Goal: Navigation & Orientation: Find specific page/section

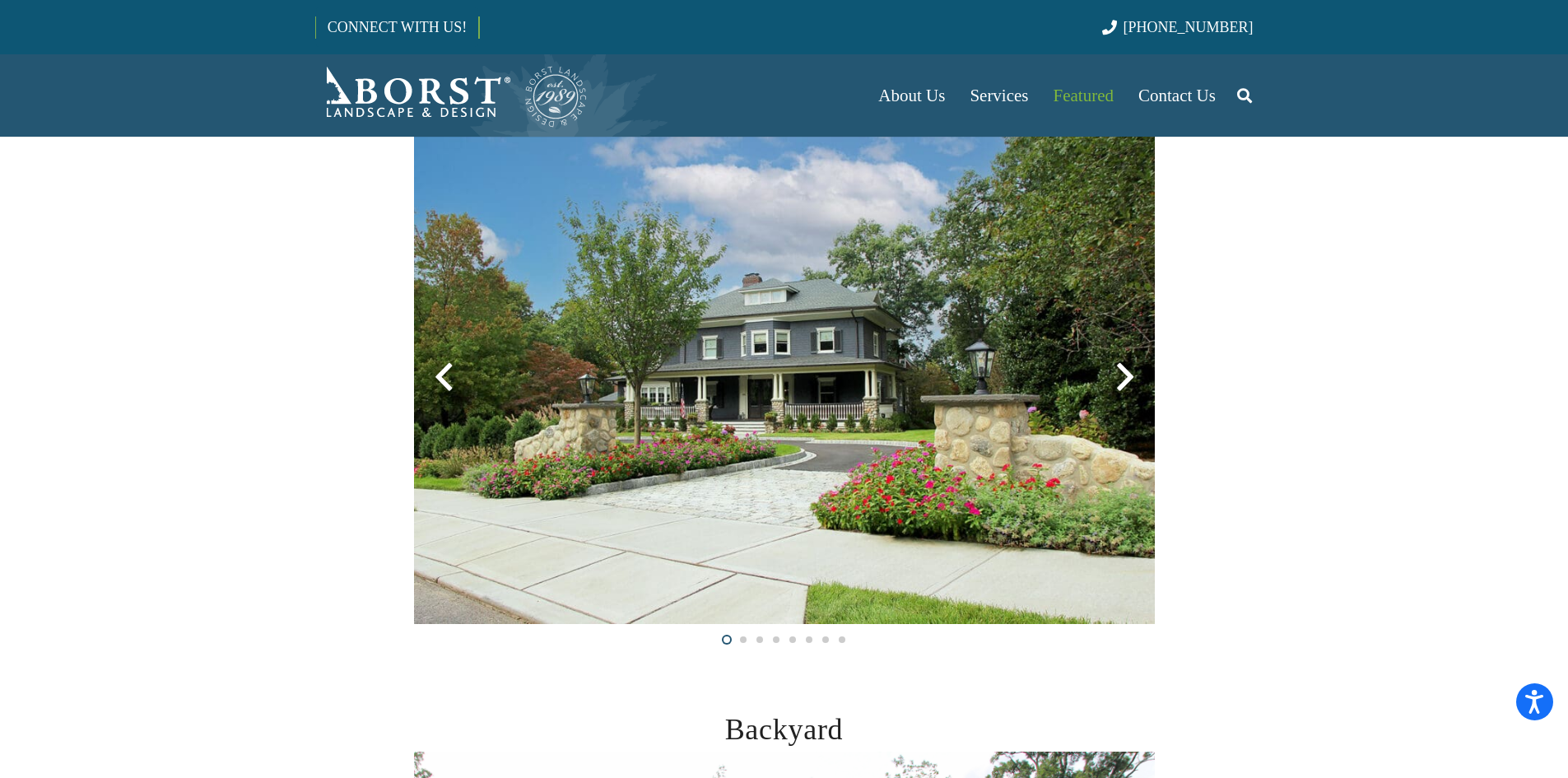
scroll to position [247, 0]
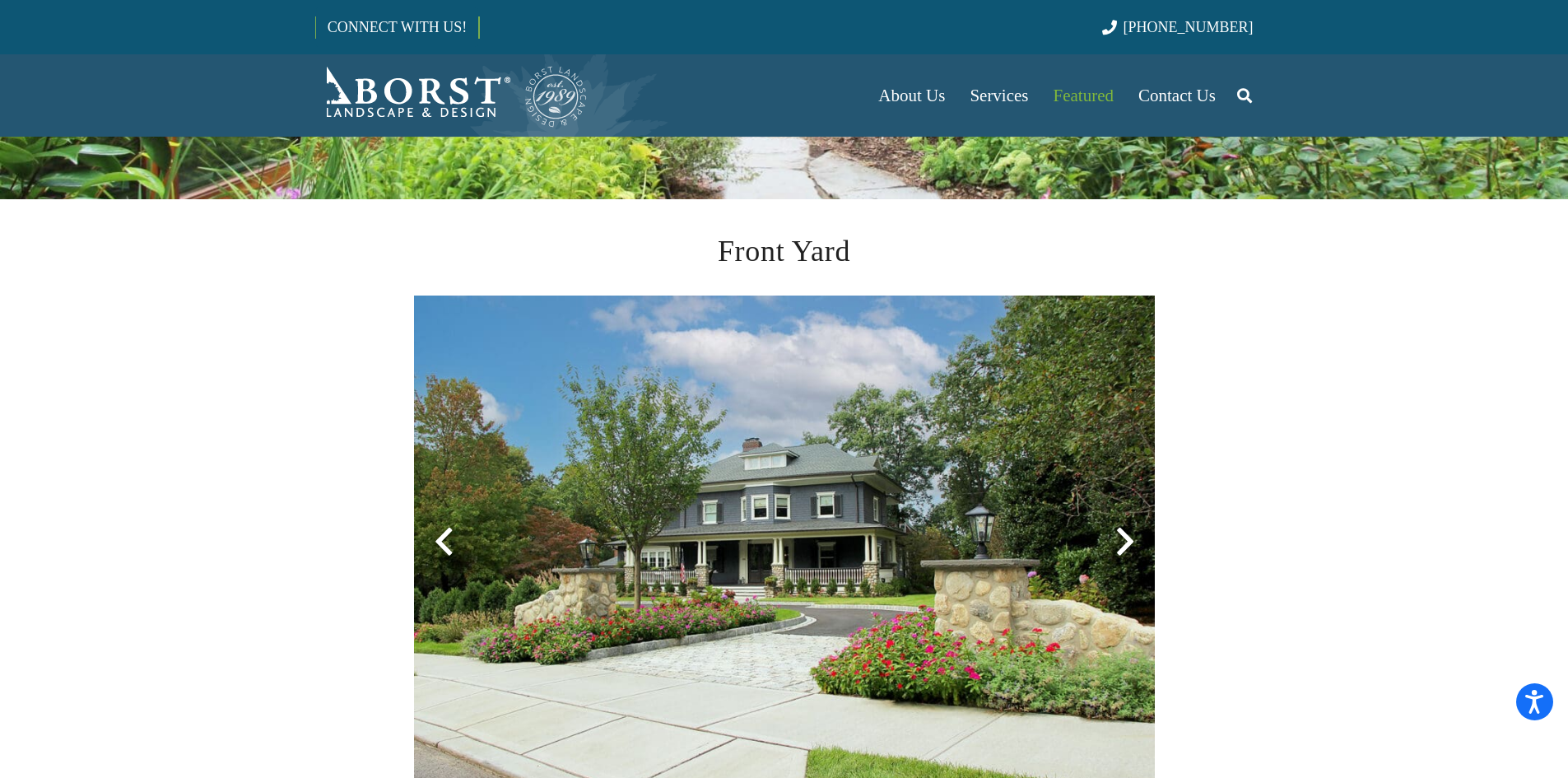
click at [1120, 544] on div at bounding box center [1125, 542] width 59 height 59
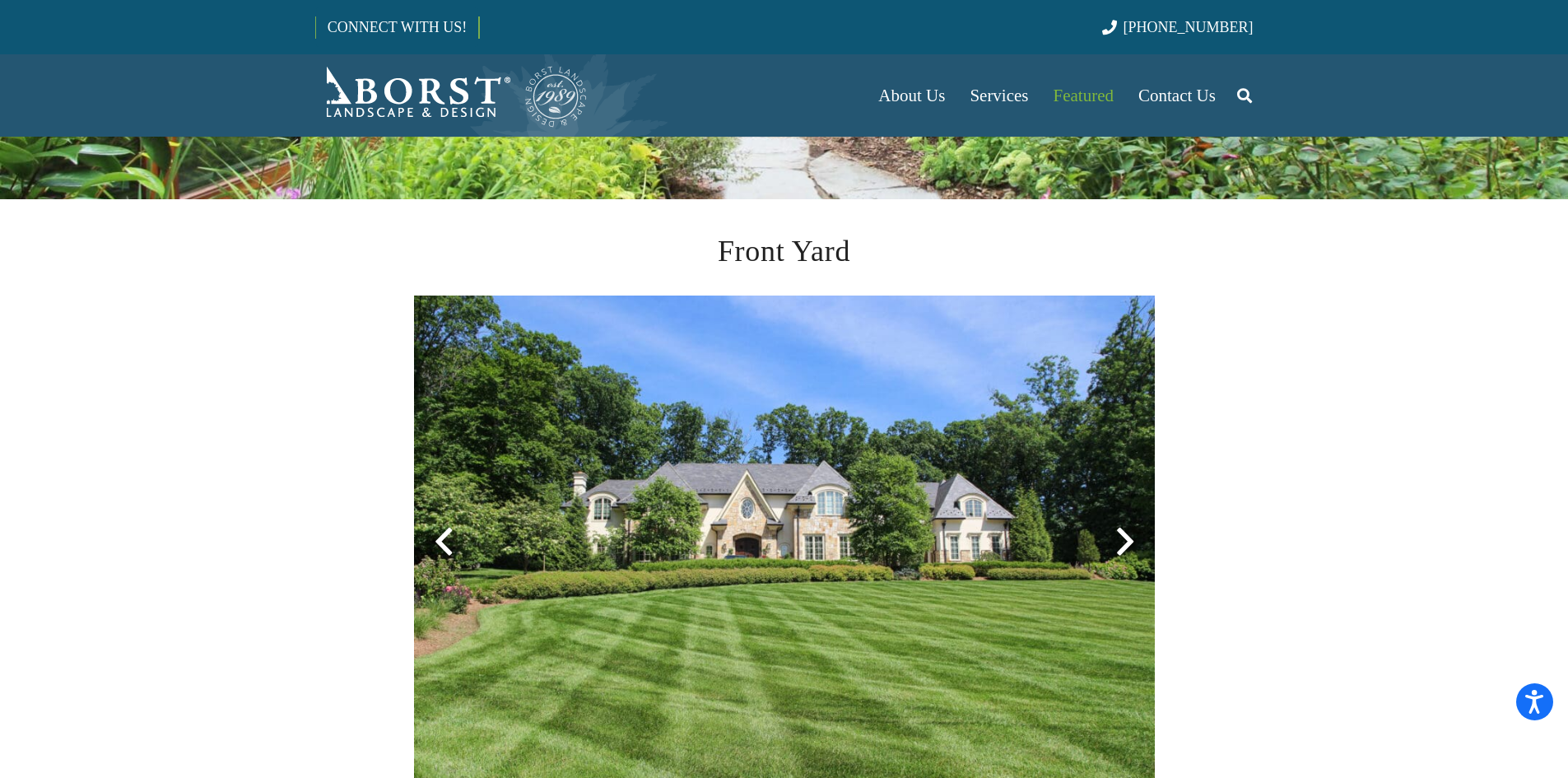
click at [1120, 544] on div at bounding box center [1125, 542] width 59 height 59
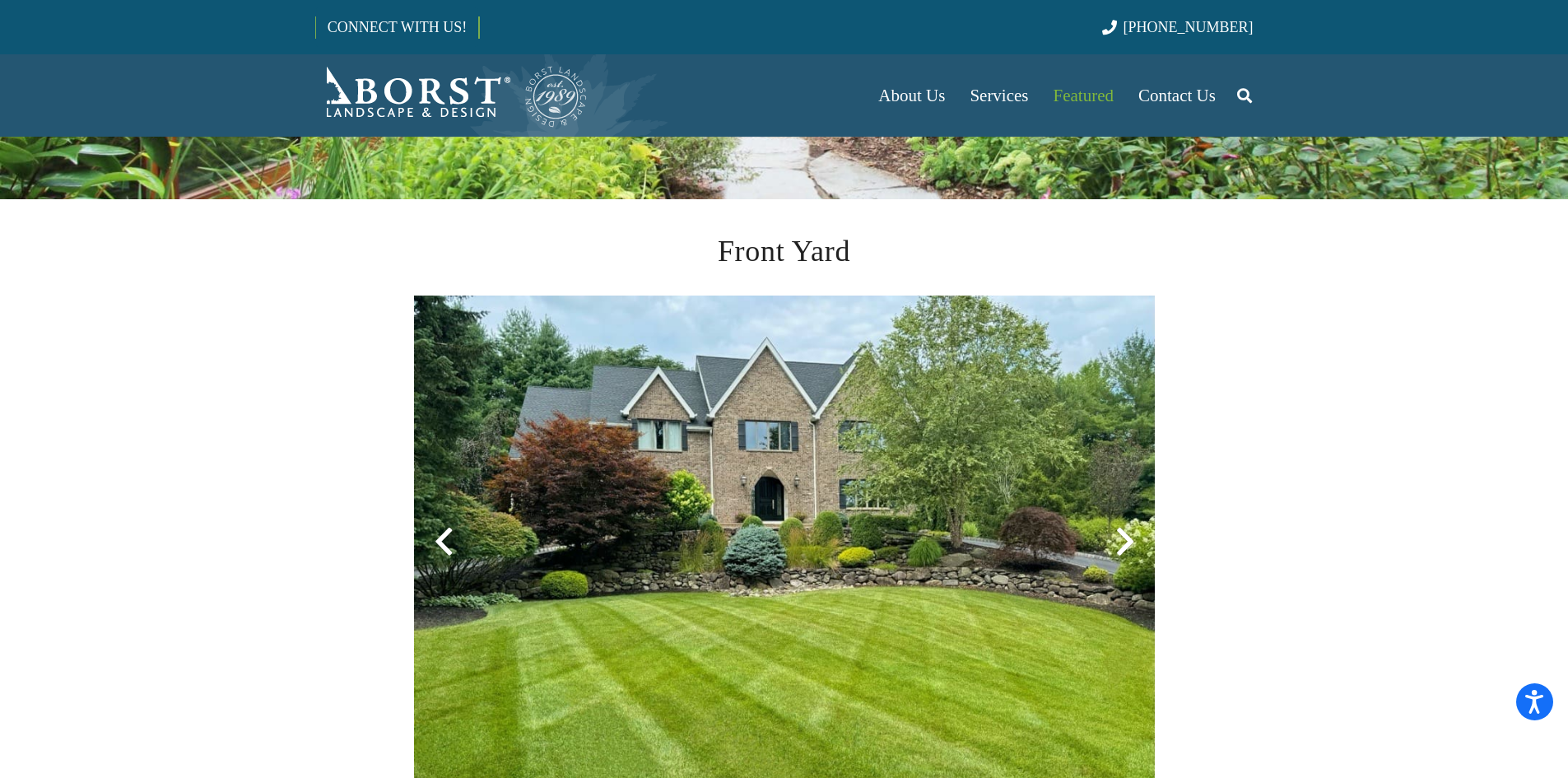
click at [1120, 544] on div at bounding box center [1125, 542] width 59 height 59
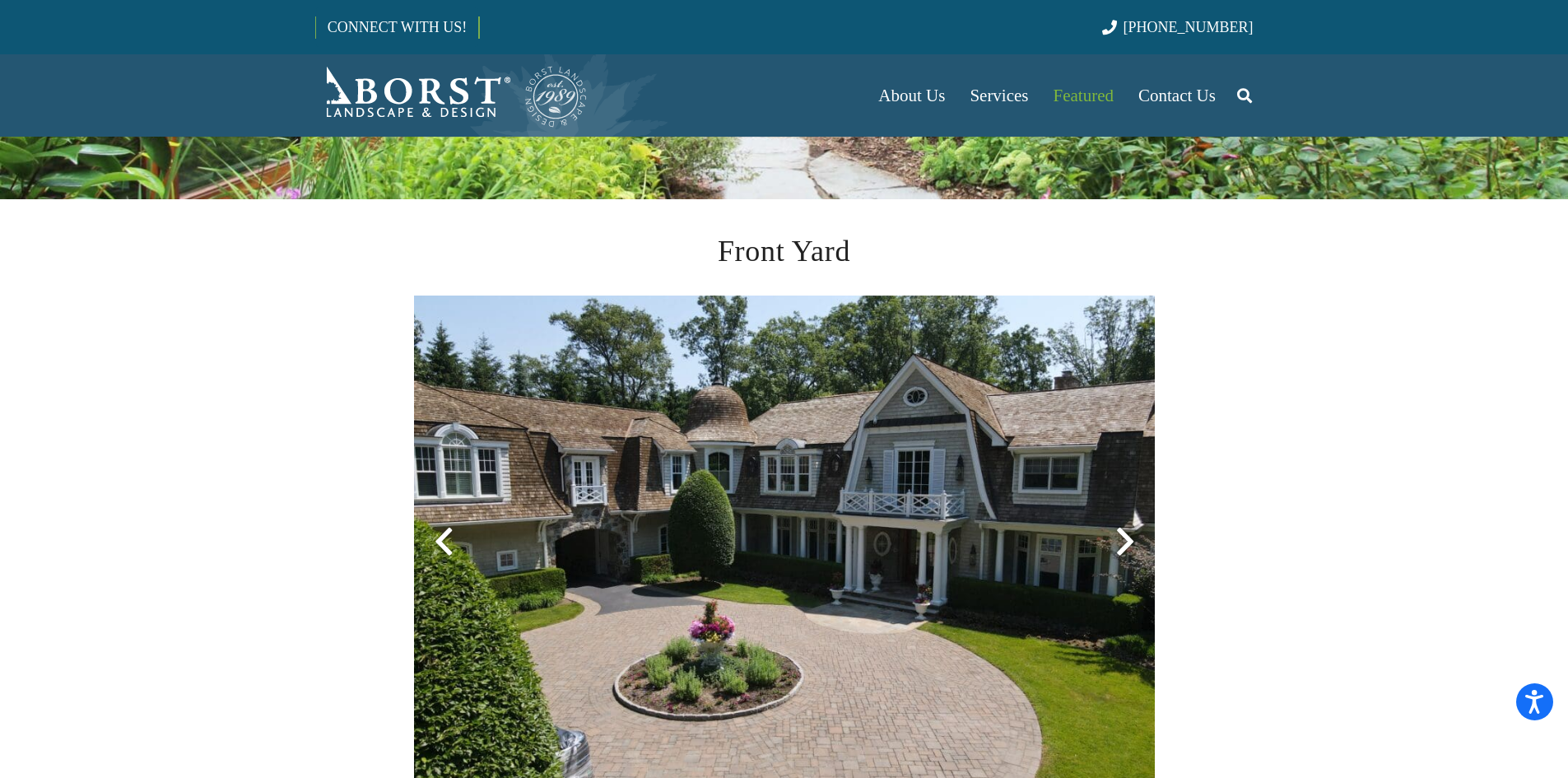
click at [1124, 542] on div at bounding box center [1125, 542] width 59 height 59
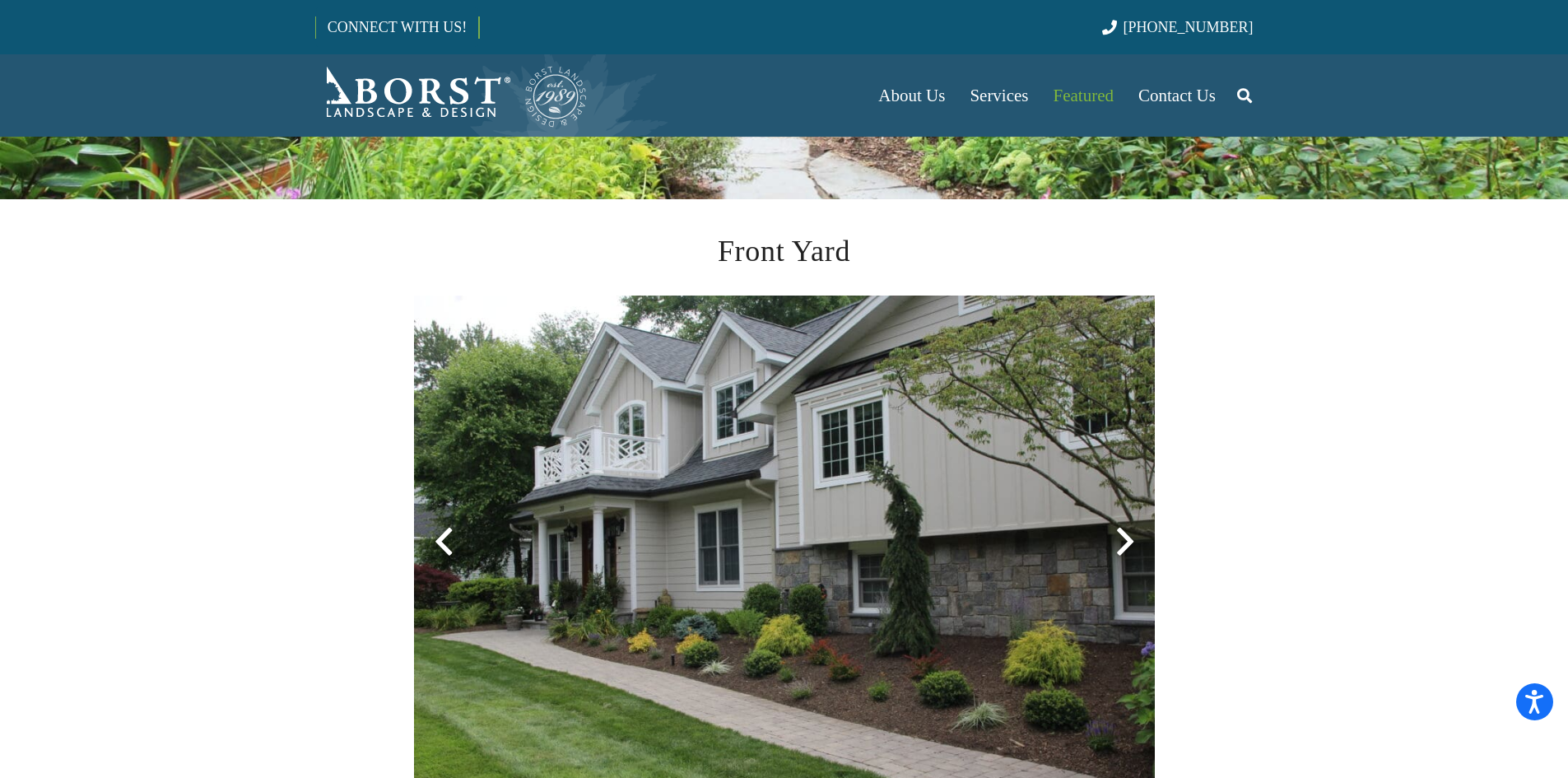
click at [1124, 542] on div at bounding box center [1125, 542] width 59 height 59
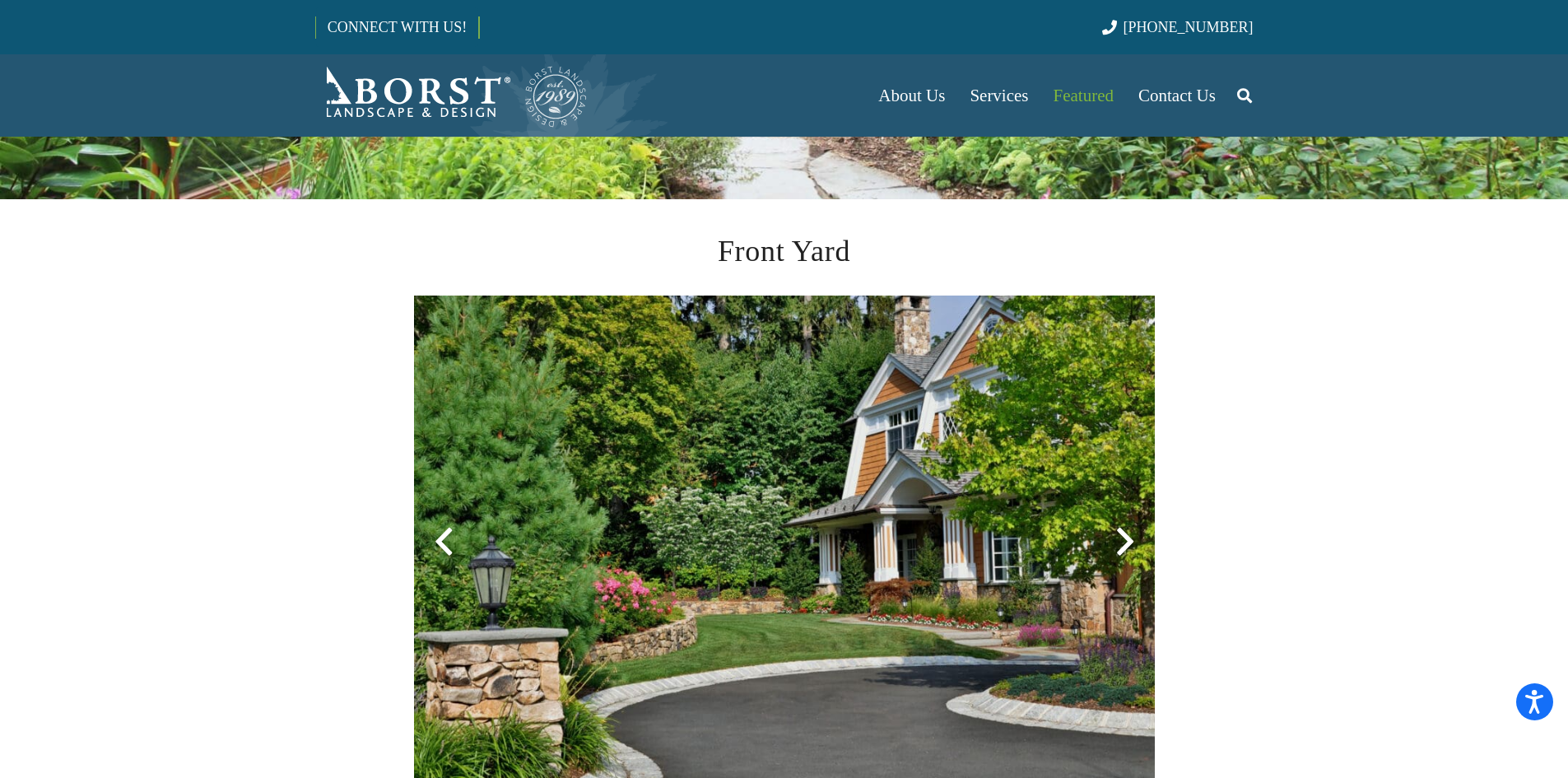
click at [1125, 540] on div at bounding box center [1125, 542] width 59 height 59
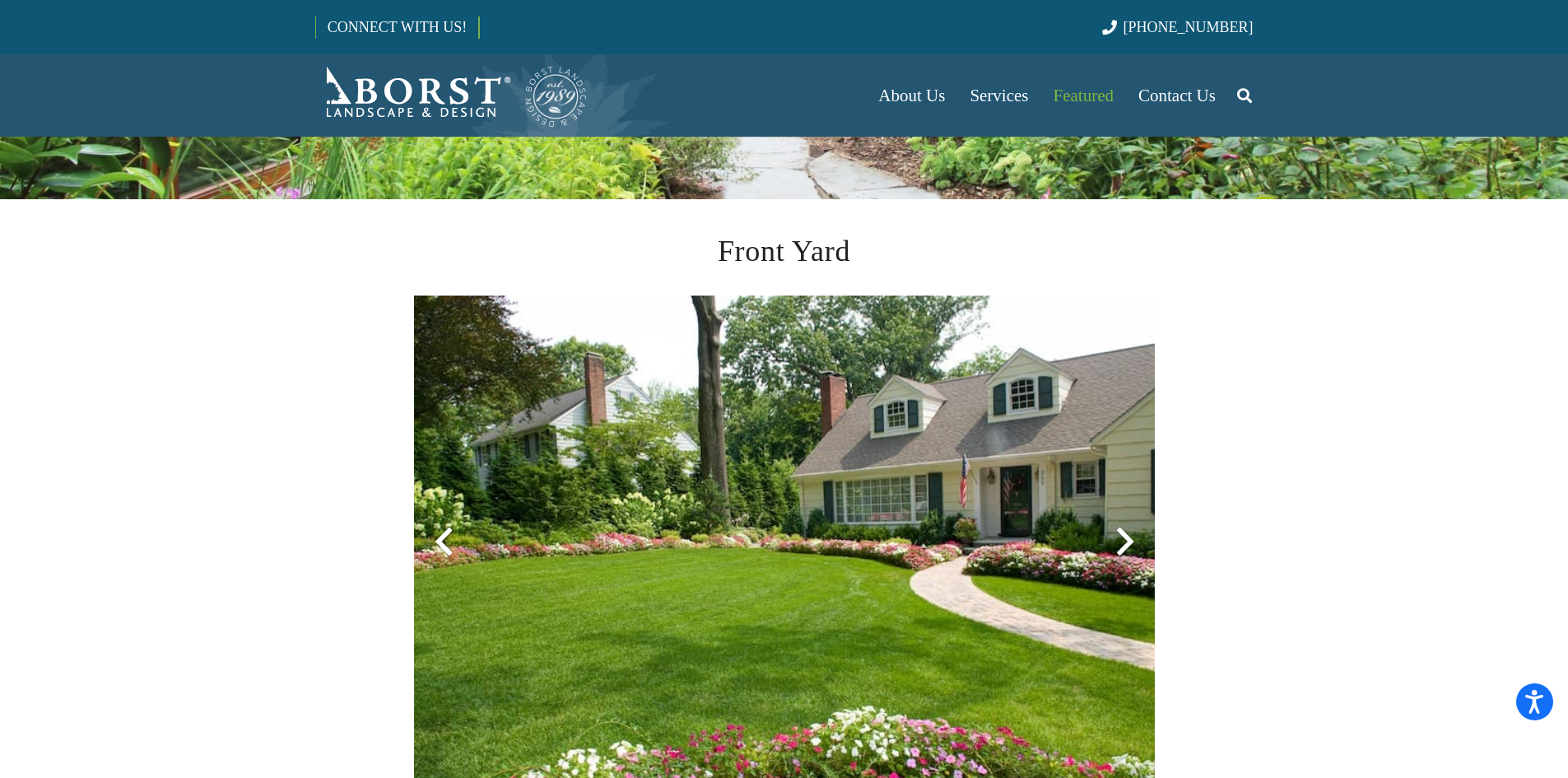
click at [1125, 540] on div at bounding box center [1125, 542] width 59 height 59
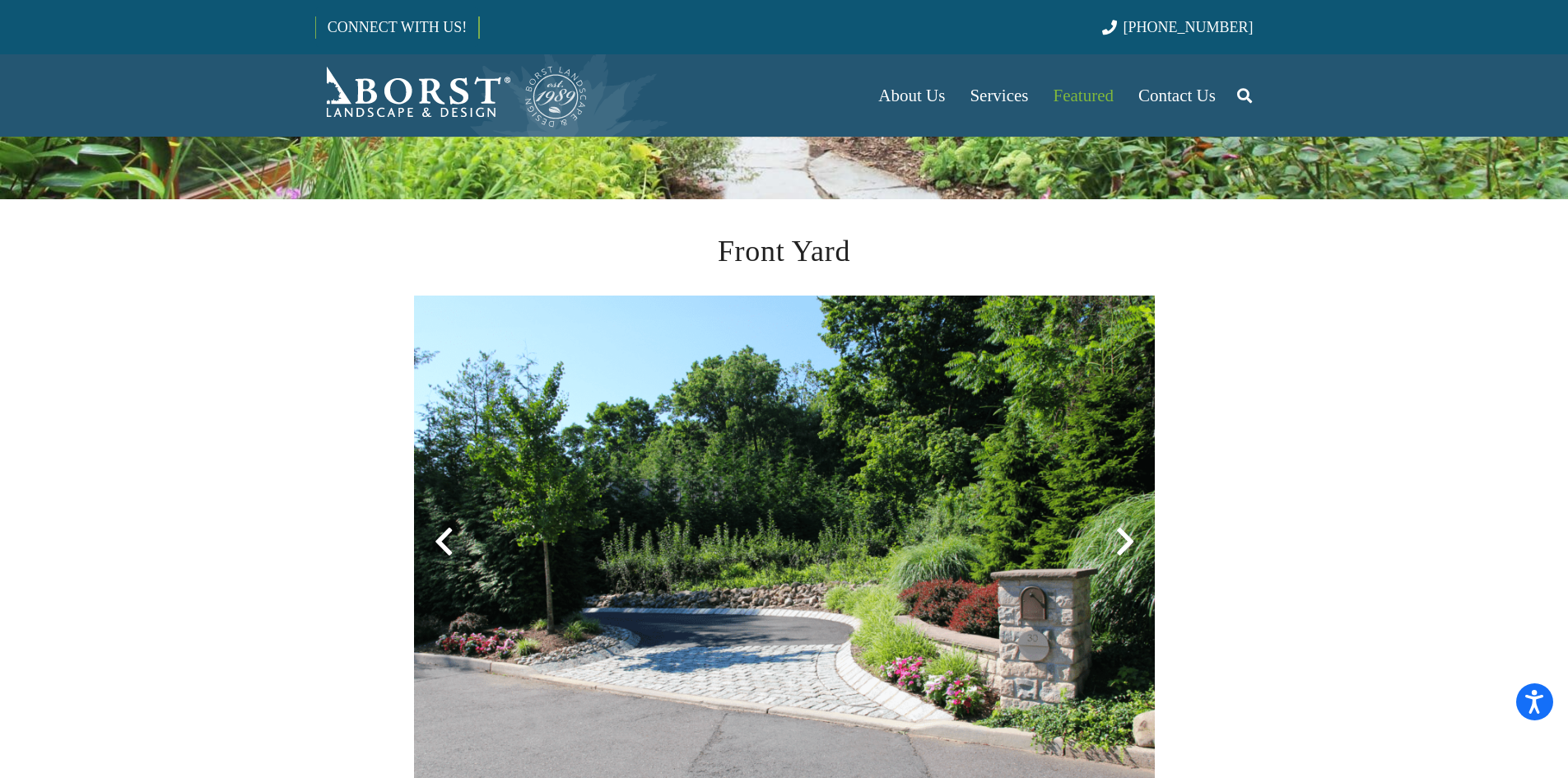
click at [1125, 540] on div at bounding box center [1125, 542] width 59 height 59
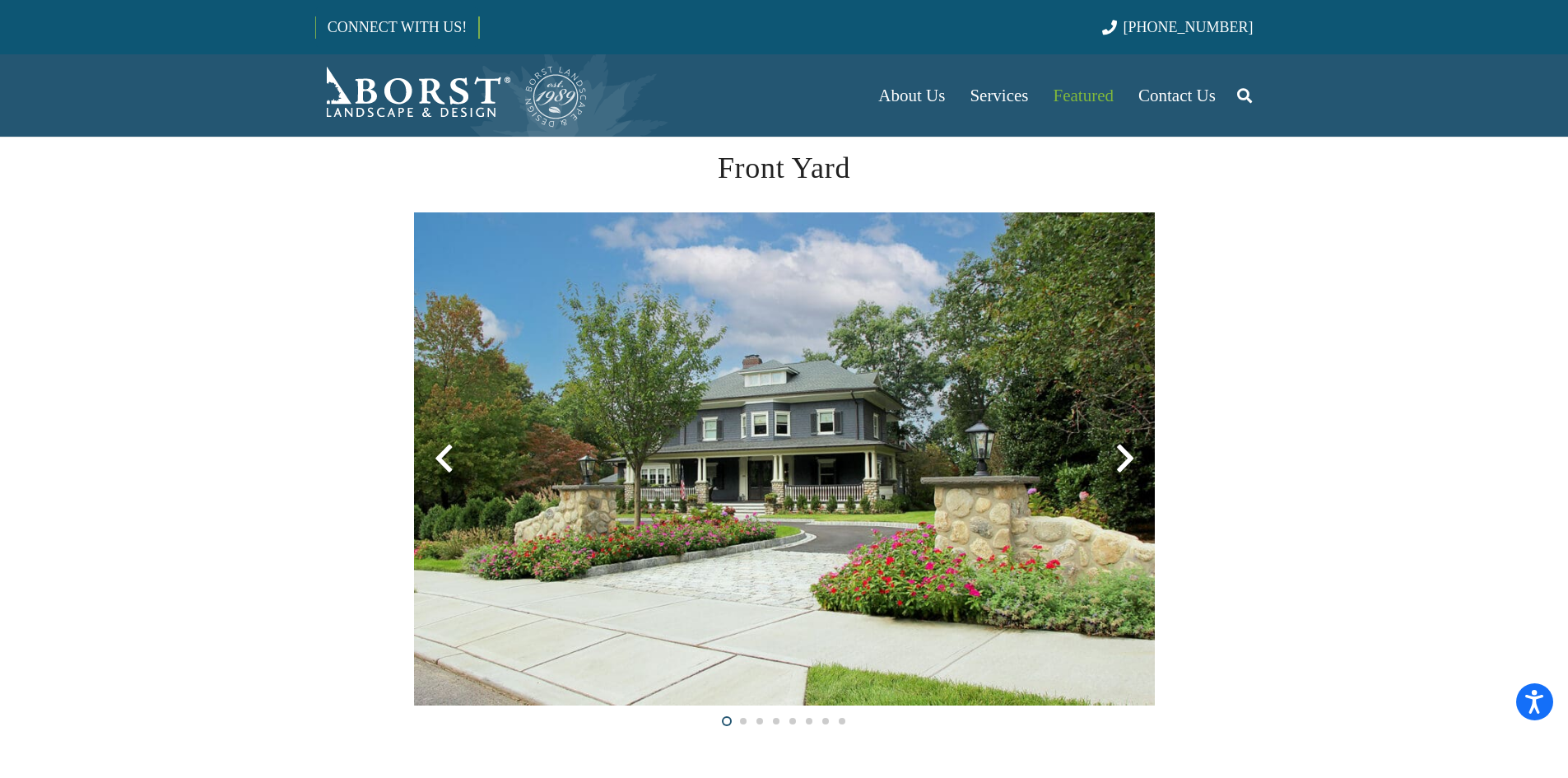
scroll to position [639, 0]
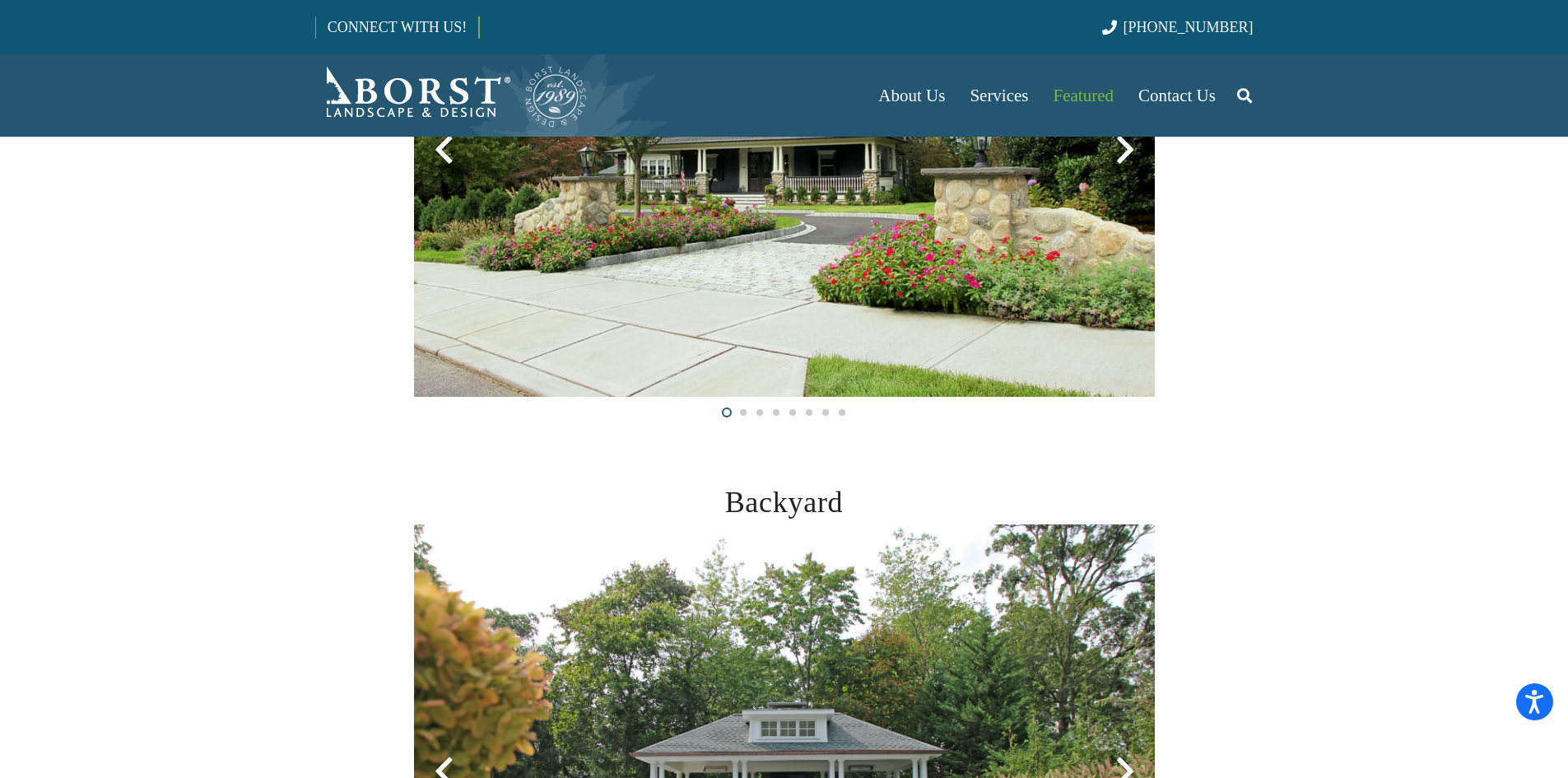
click at [1123, 424] on section "Front Yard" at bounding box center [784, 129] width 1568 height 643
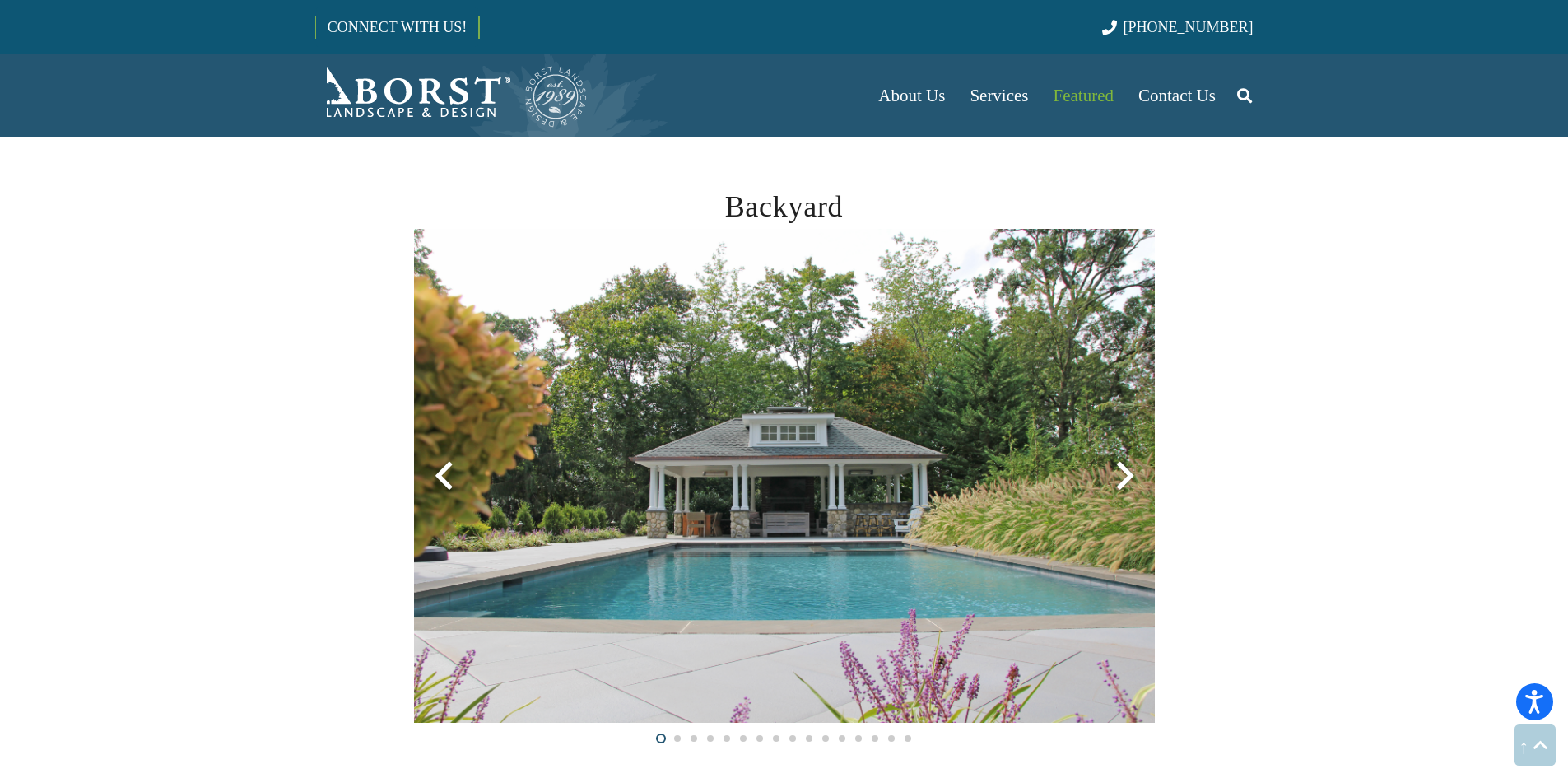
scroll to position [905, 0]
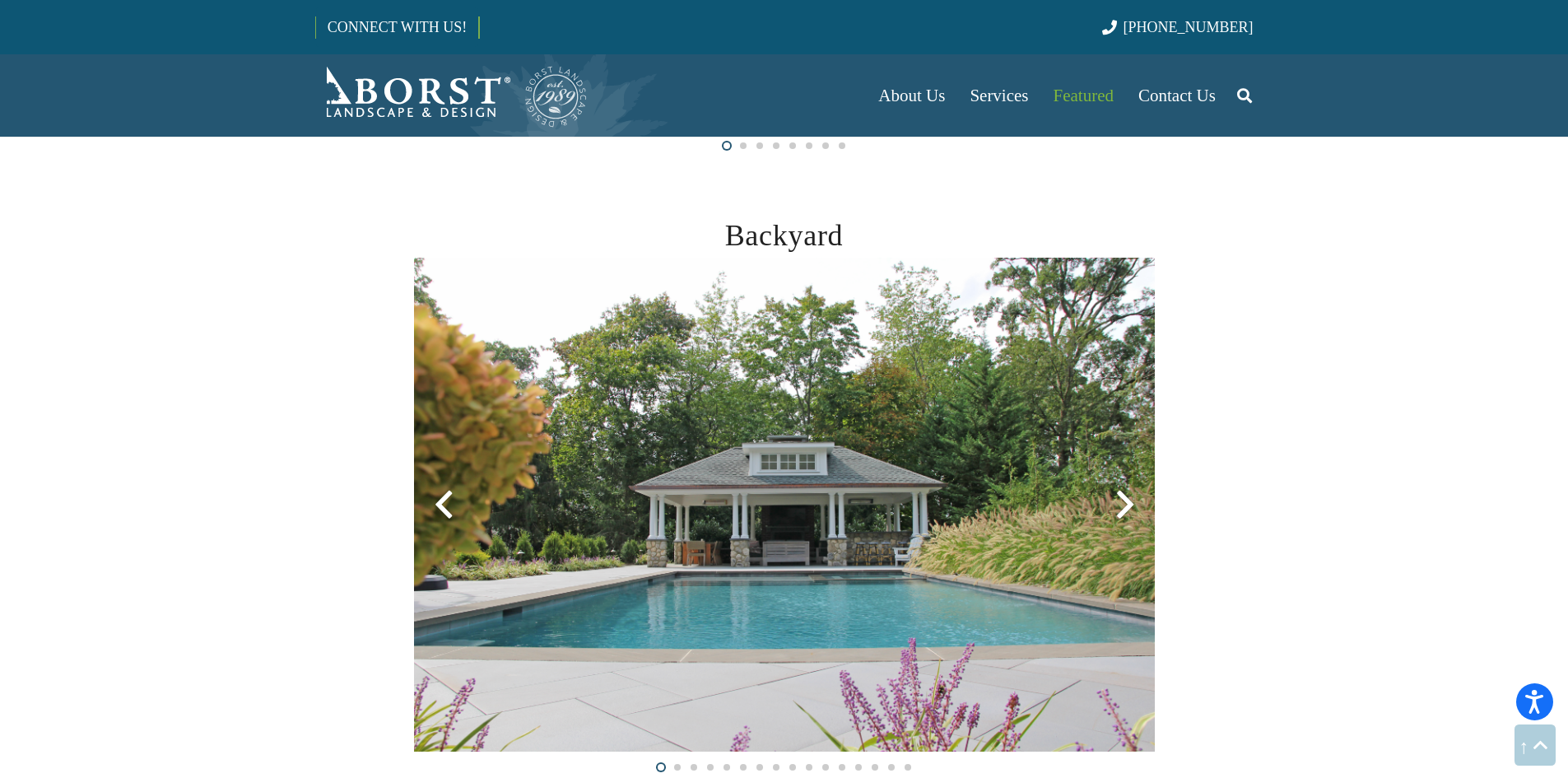
click at [1125, 506] on div at bounding box center [1125, 504] width 59 height 59
click at [1125, 503] on div at bounding box center [1125, 504] width 59 height 59
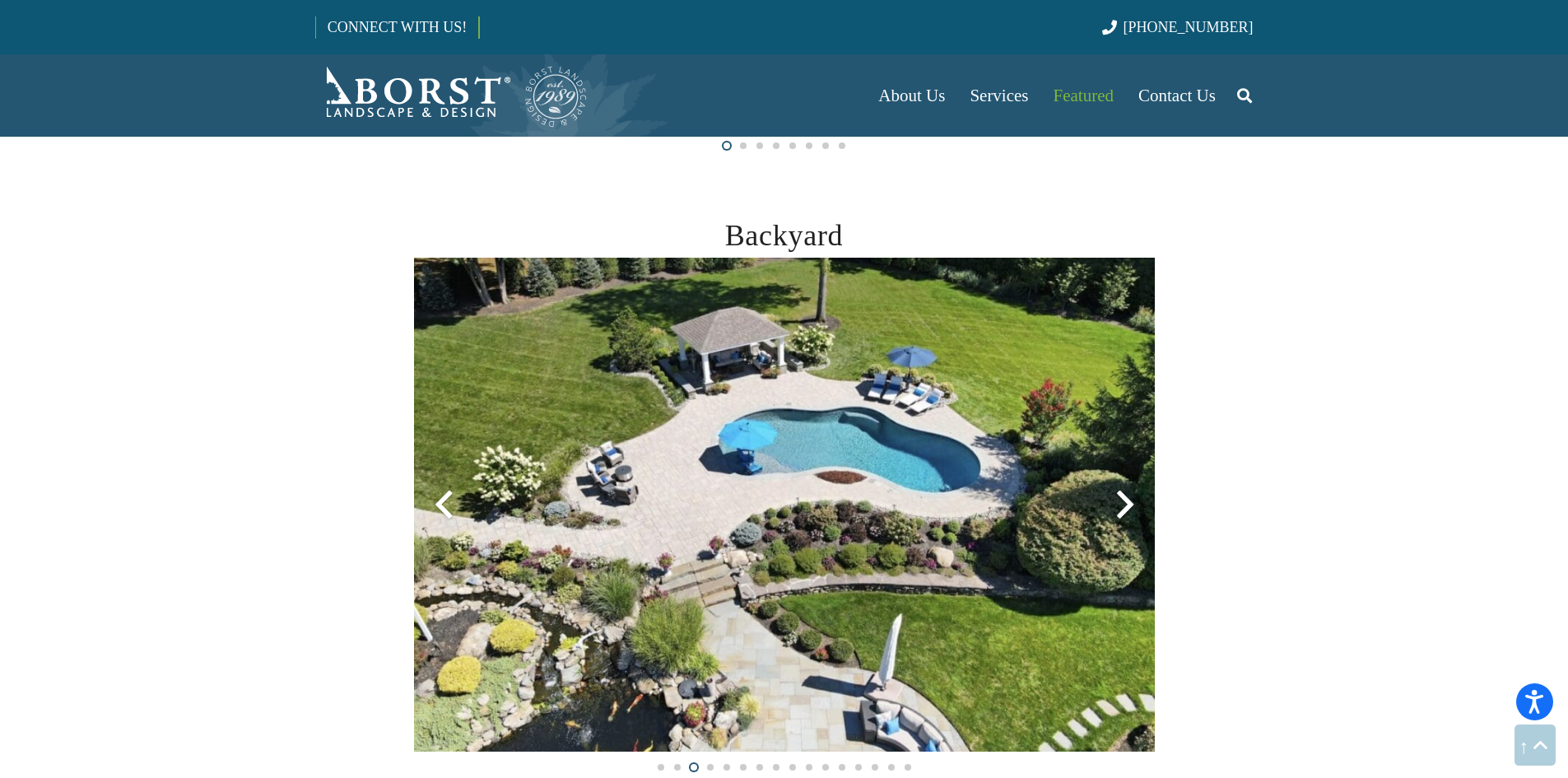
click at [441, 503] on div at bounding box center [443, 504] width 59 height 59
click at [439, 502] on div at bounding box center [443, 504] width 59 height 59
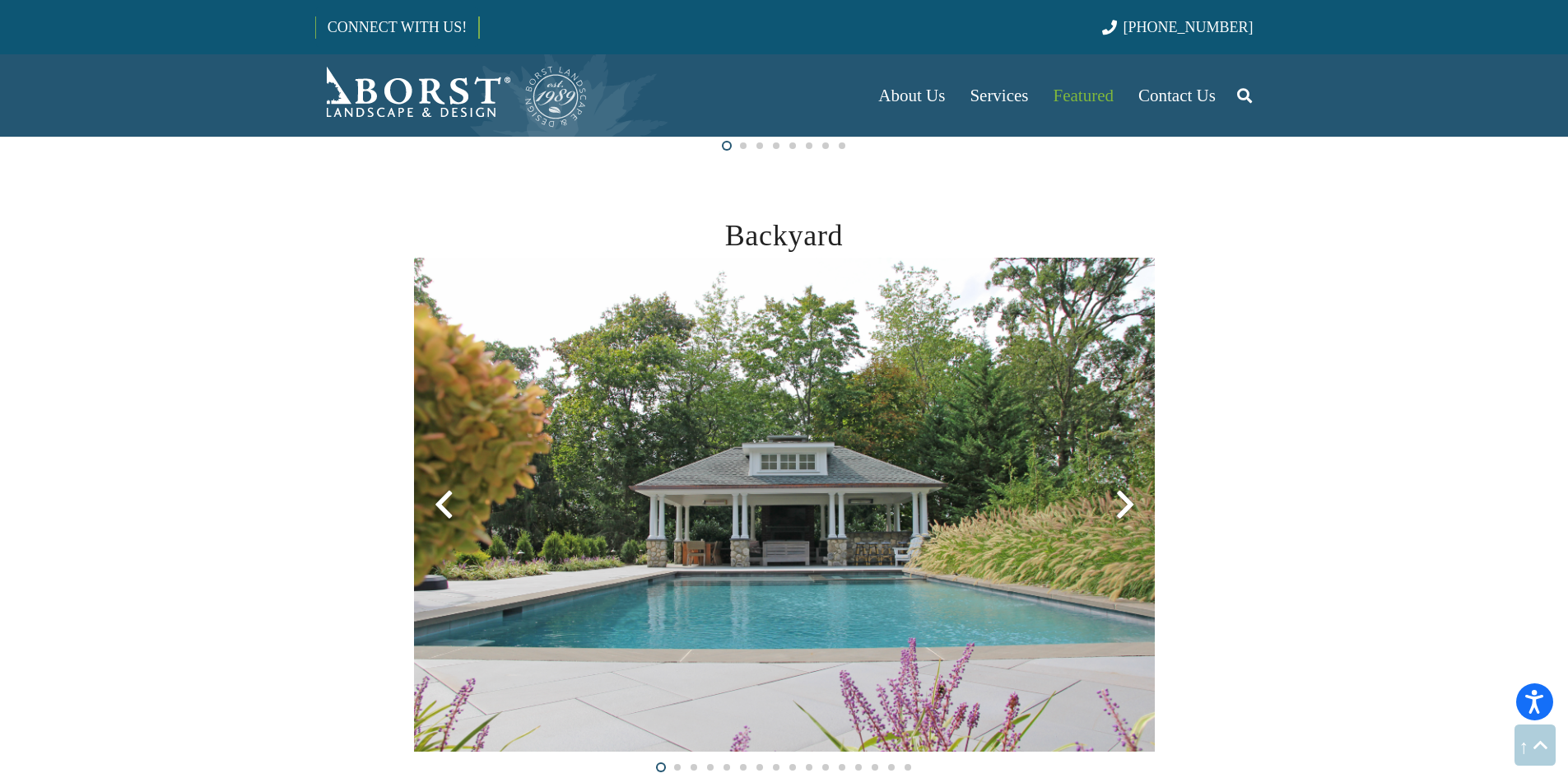
scroll to position [988, 0]
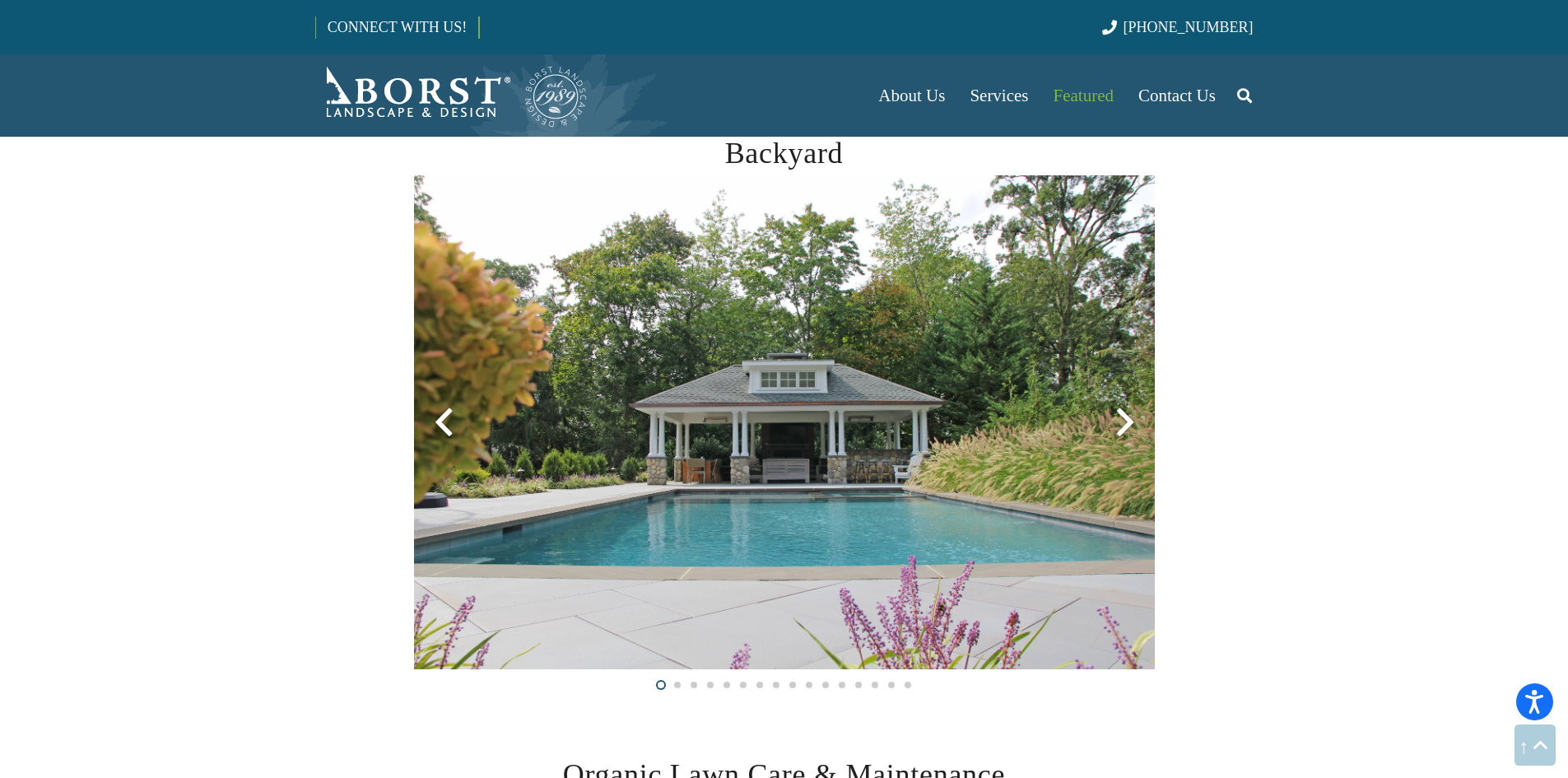
click at [1126, 423] on div at bounding box center [1125, 423] width 59 height 59
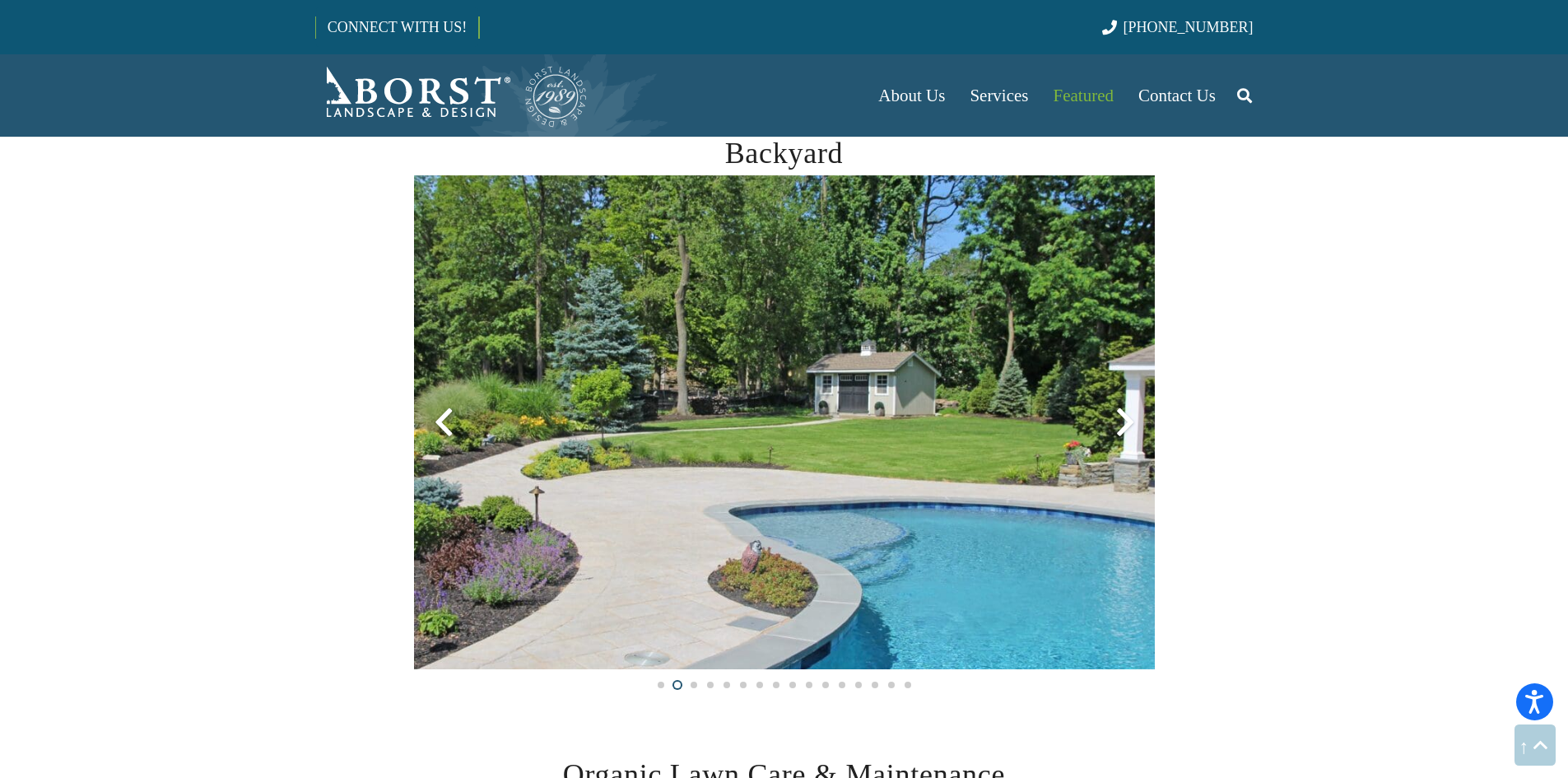
click at [1126, 423] on div at bounding box center [1125, 423] width 59 height 59
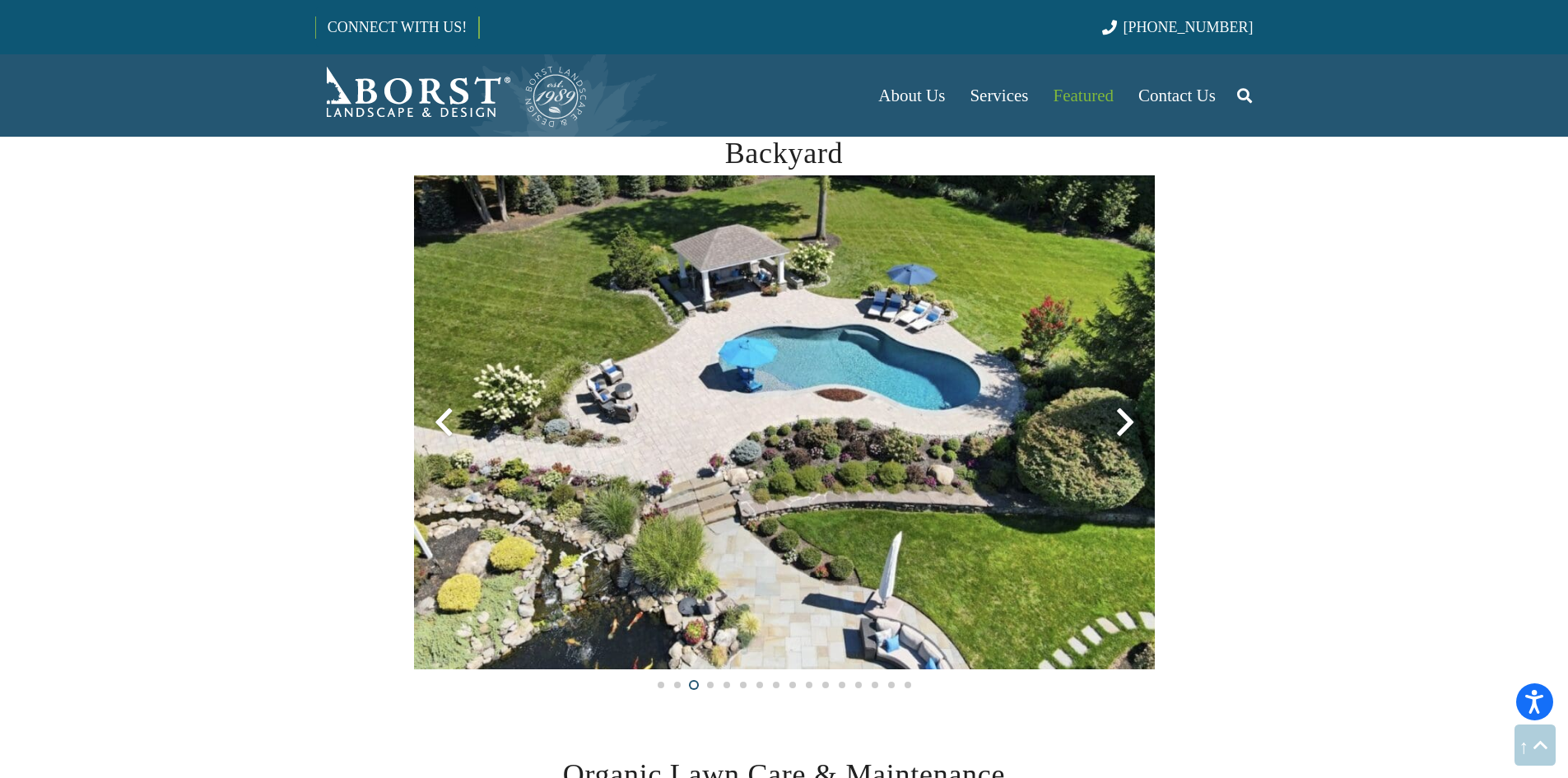
click at [1126, 423] on div at bounding box center [1125, 423] width 59 height 59
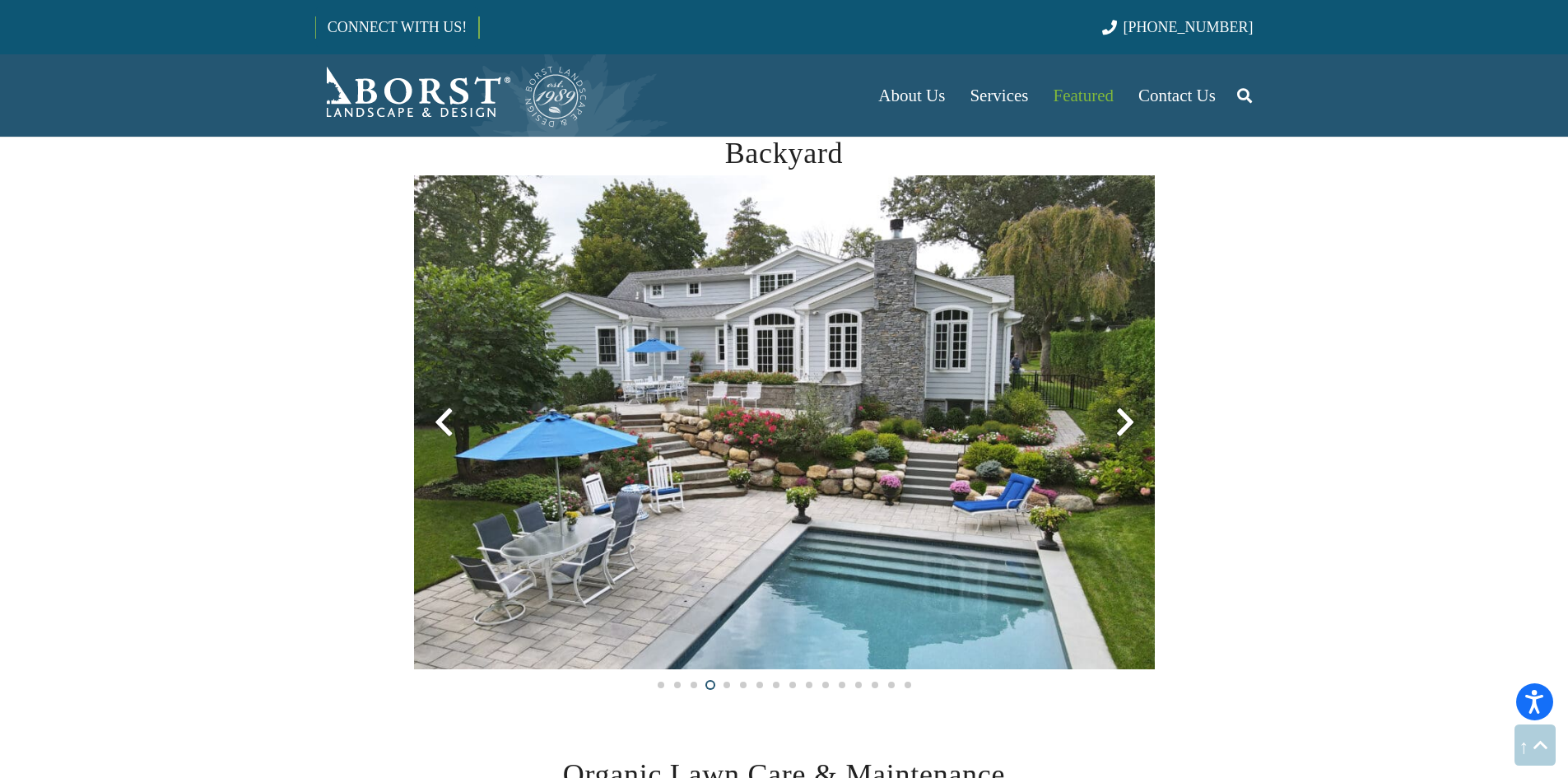
click at [1121, 423] on div at bounding box center [1125, 423] width 59 height 59
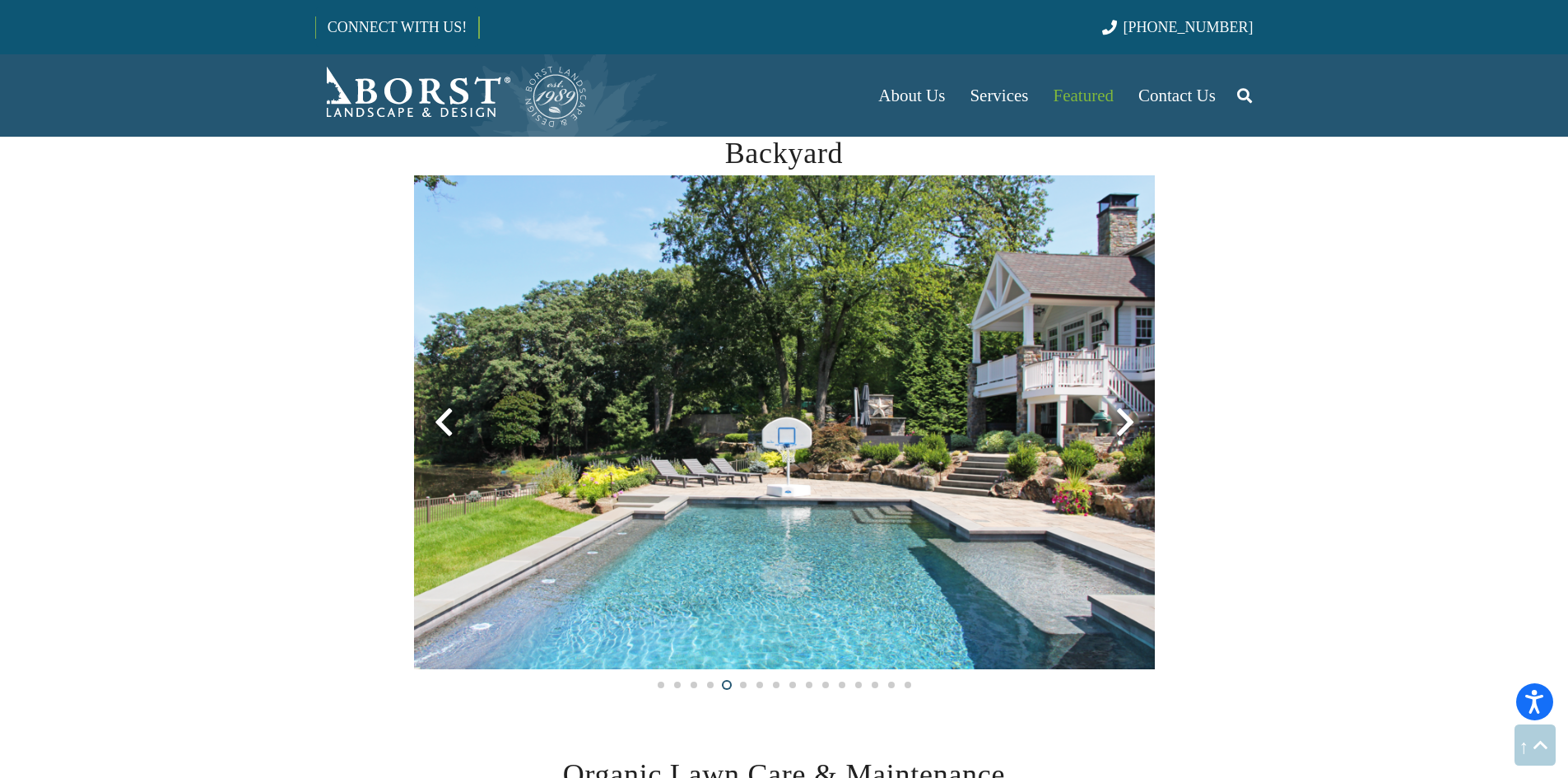
click at [1128, 422] on div at bounding box center [1125, 423] width 59 height 59
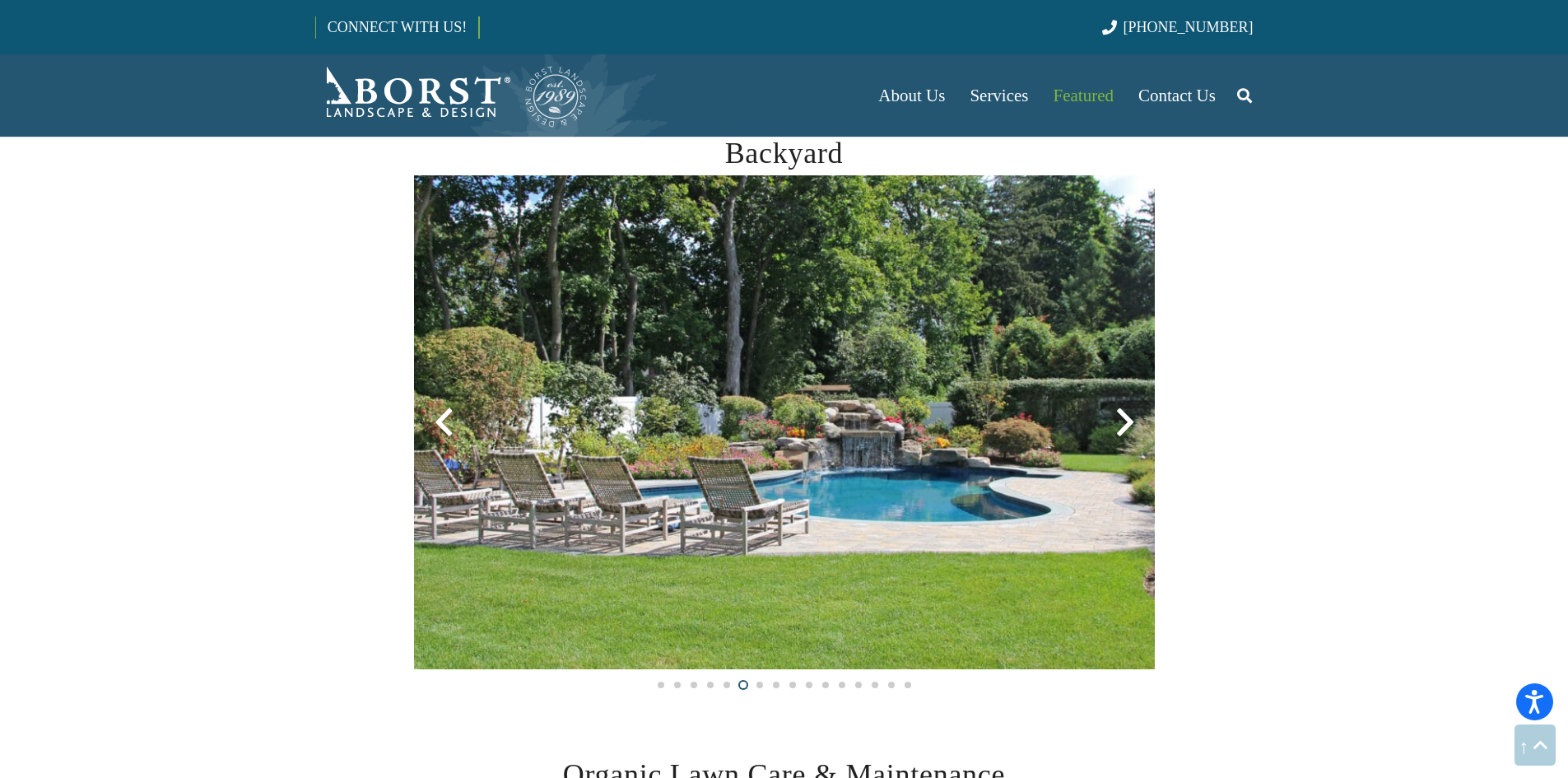
click at [1128, 422] on div at bounding box center [1125, 423] width 59 height 59
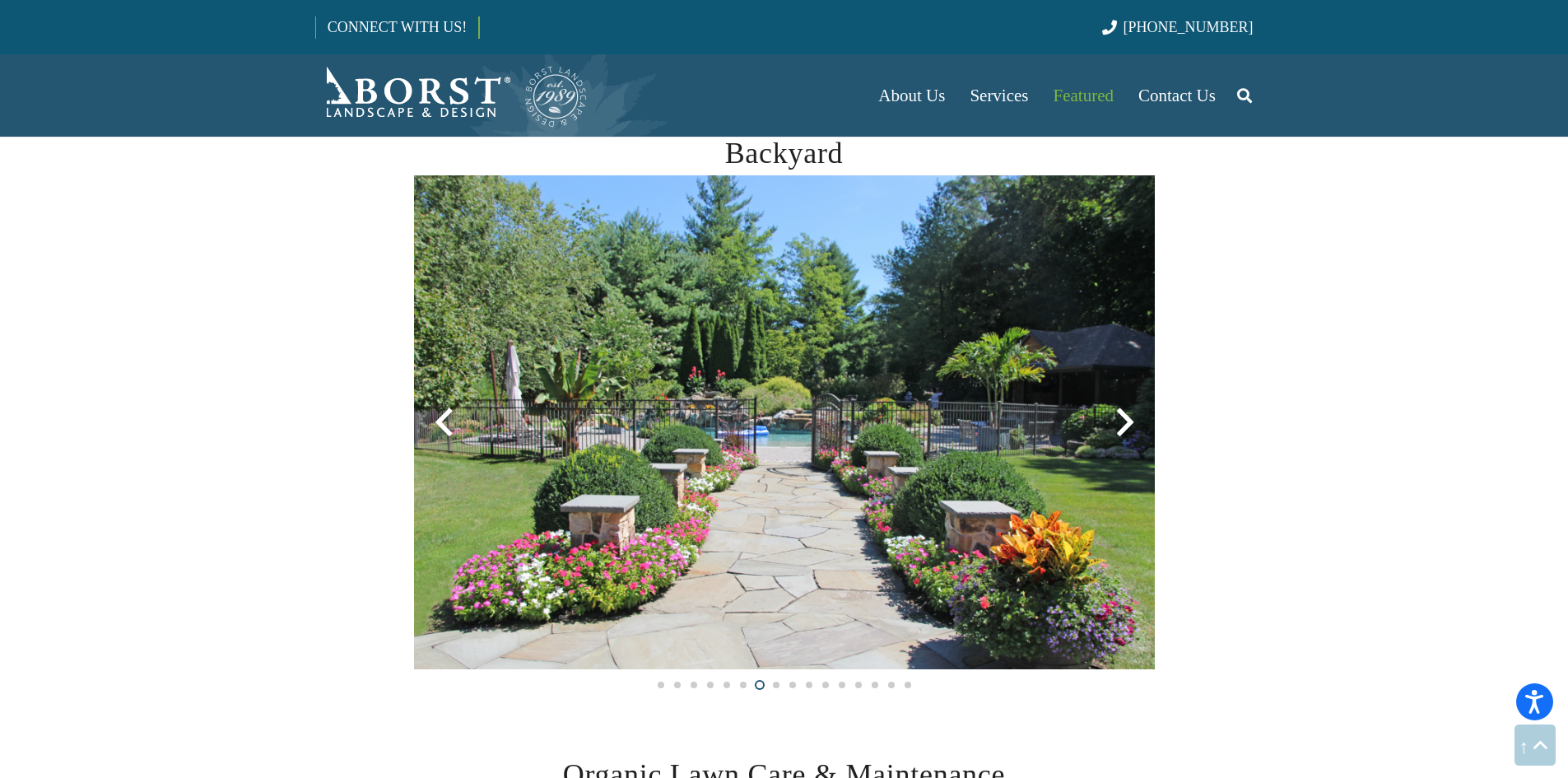
click at [1128, 422] on div at bounding box center [1125, 423] width 59 height 59
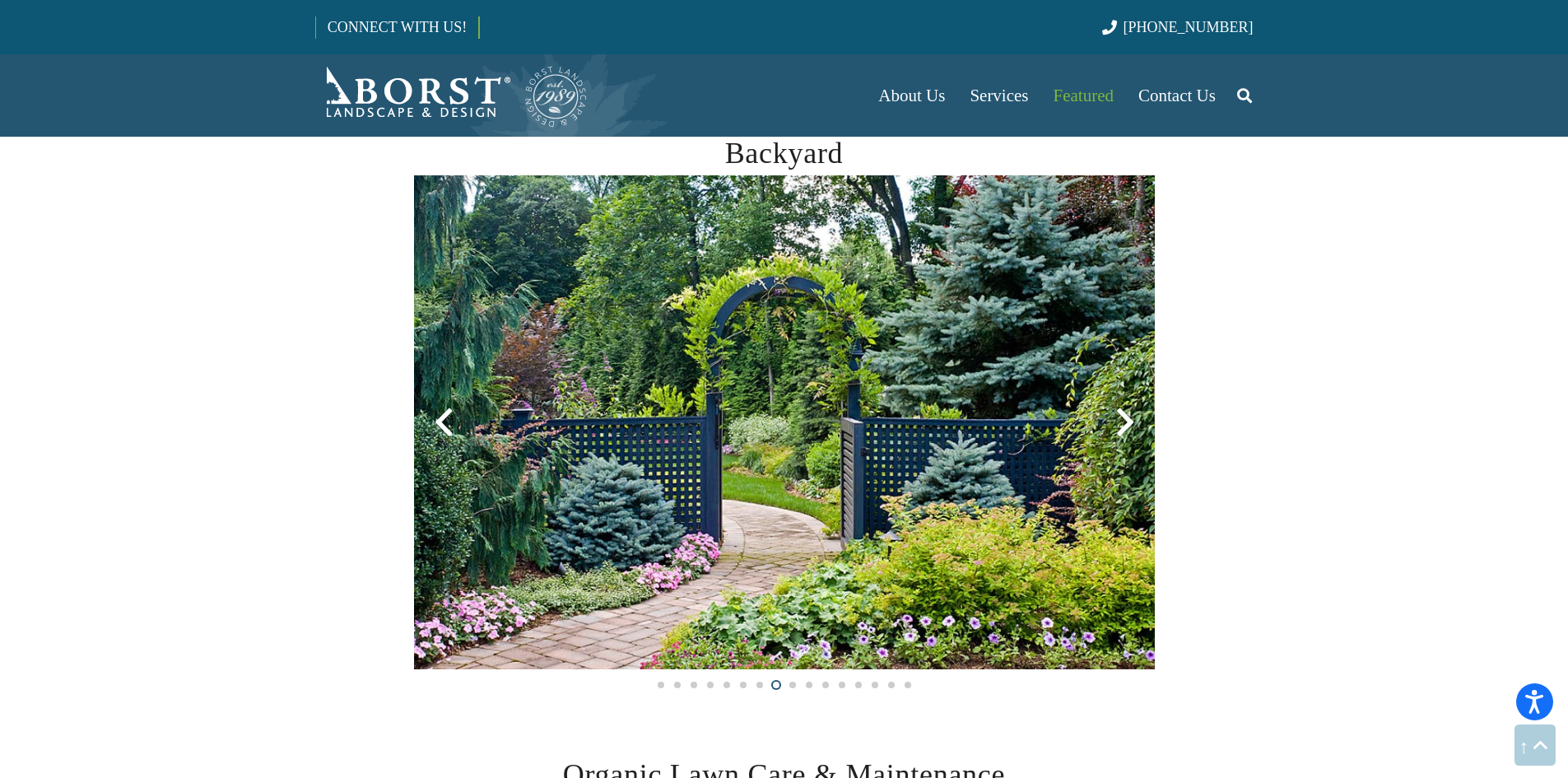
click at [1128, 422] on div at bounding box center [1125, 423] width 59 height 59
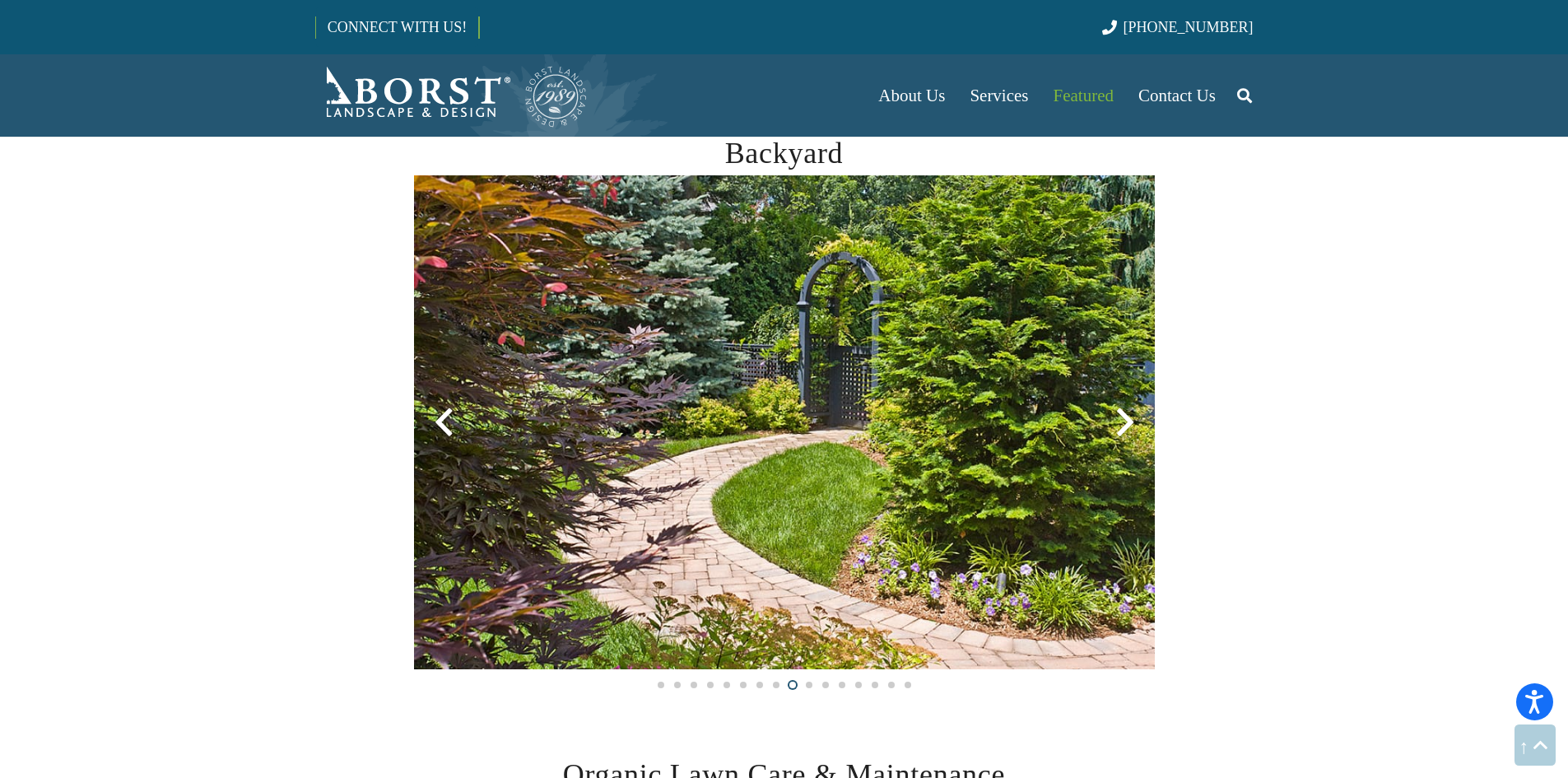
click at [1128, 422] on div at bounding box center [1125, 423] width 59 height 59
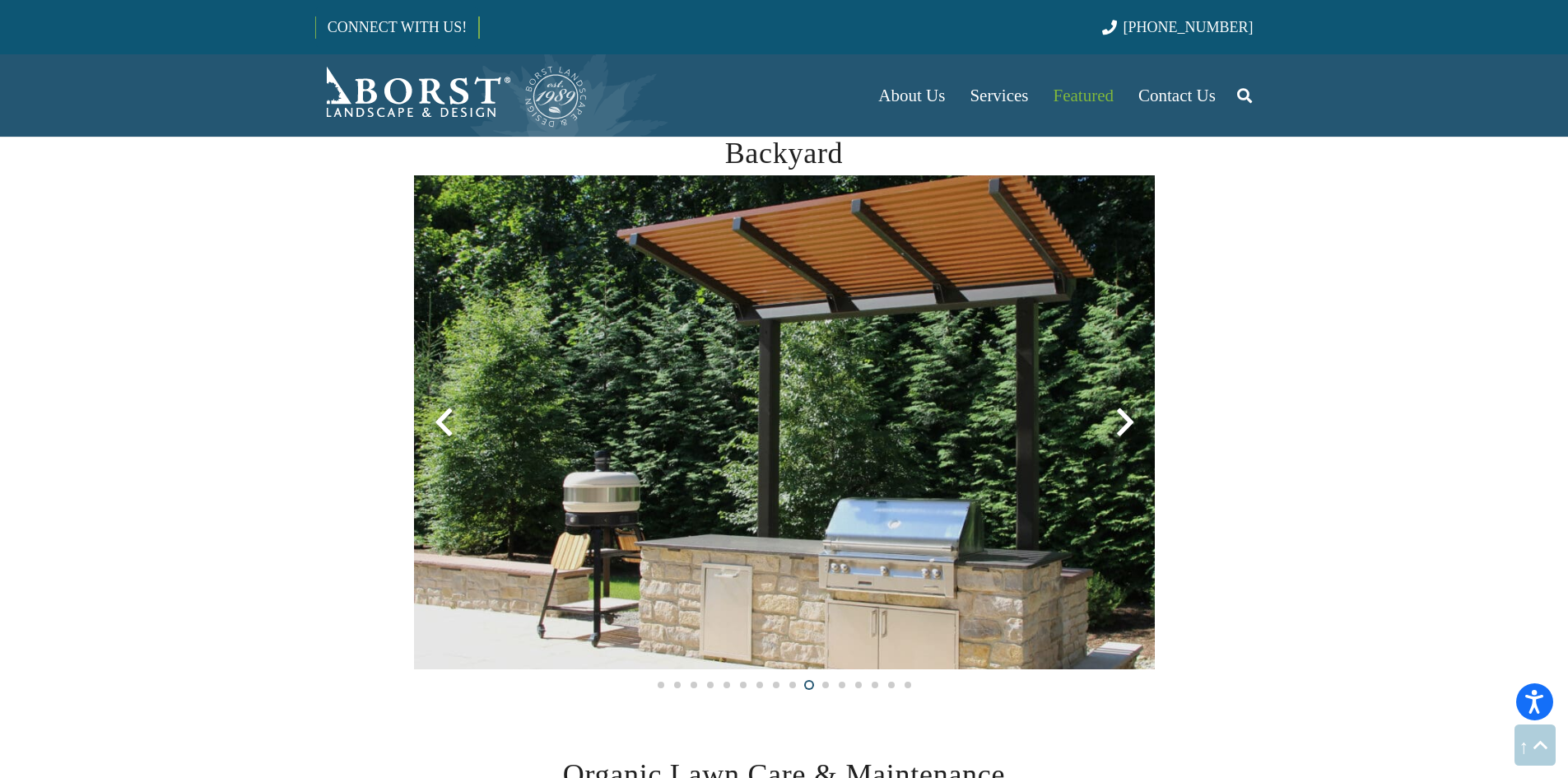
click at [1128, 422] on div at bounding box center [1125, 423] width 59 height 59
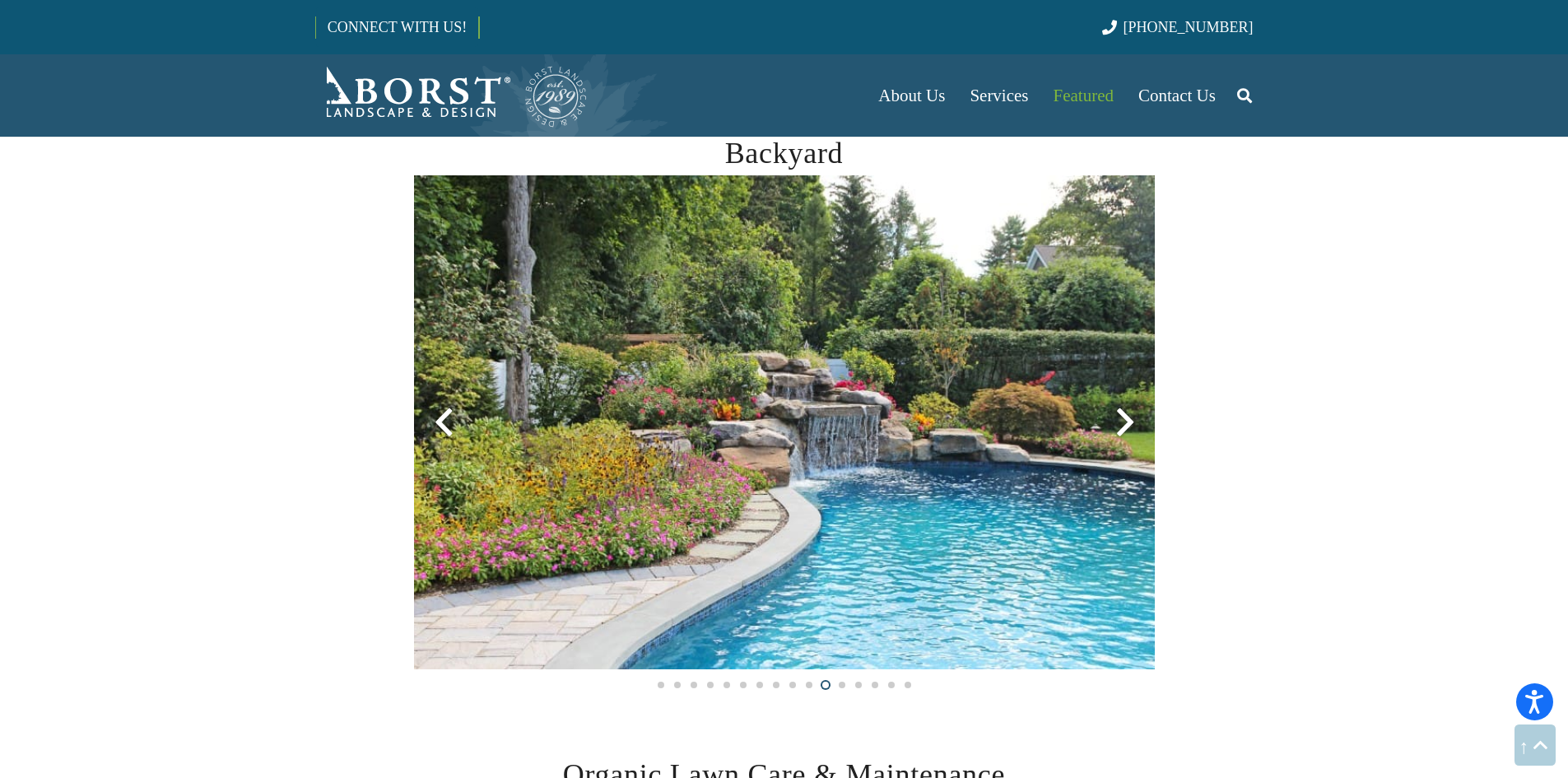
click at [1128, 422] on div at bounding box center [1125, 423] width 59 height 59
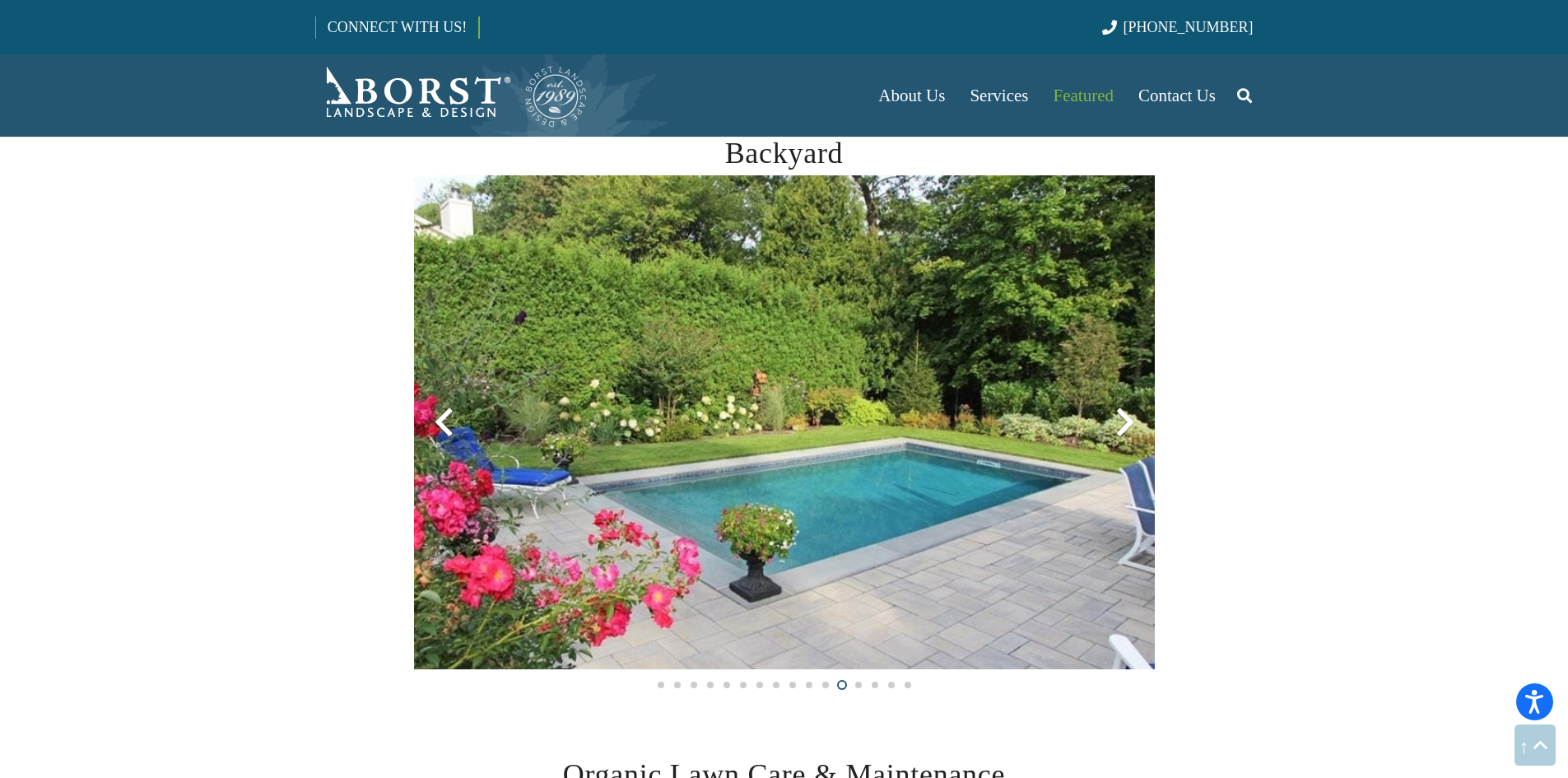
click at [1128, 422] on div at bounding box center [1125, 423] width 59 height 59
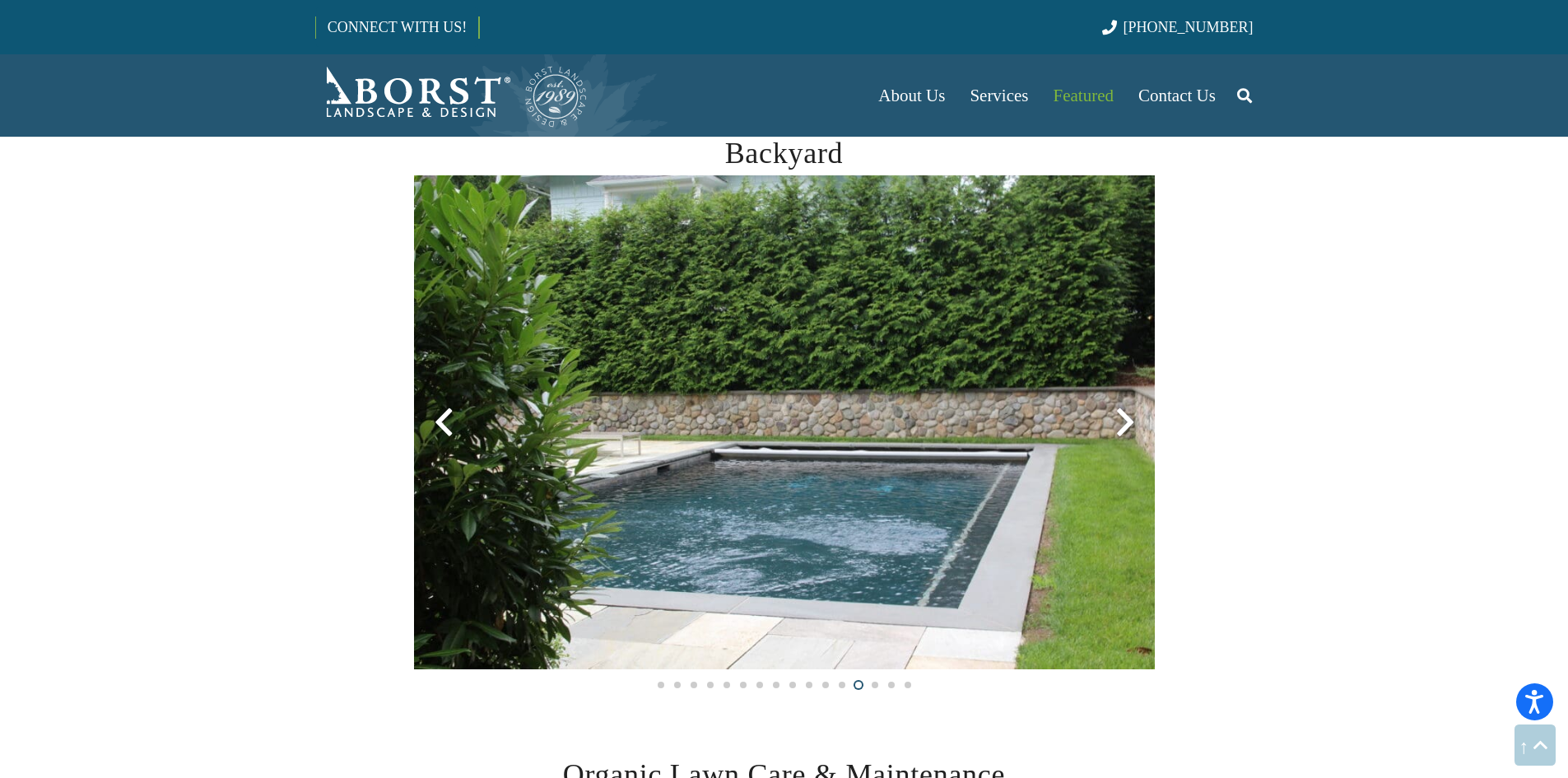
click at [1128, 422] on div at bounding box center [1125, 423] width 59 height 59
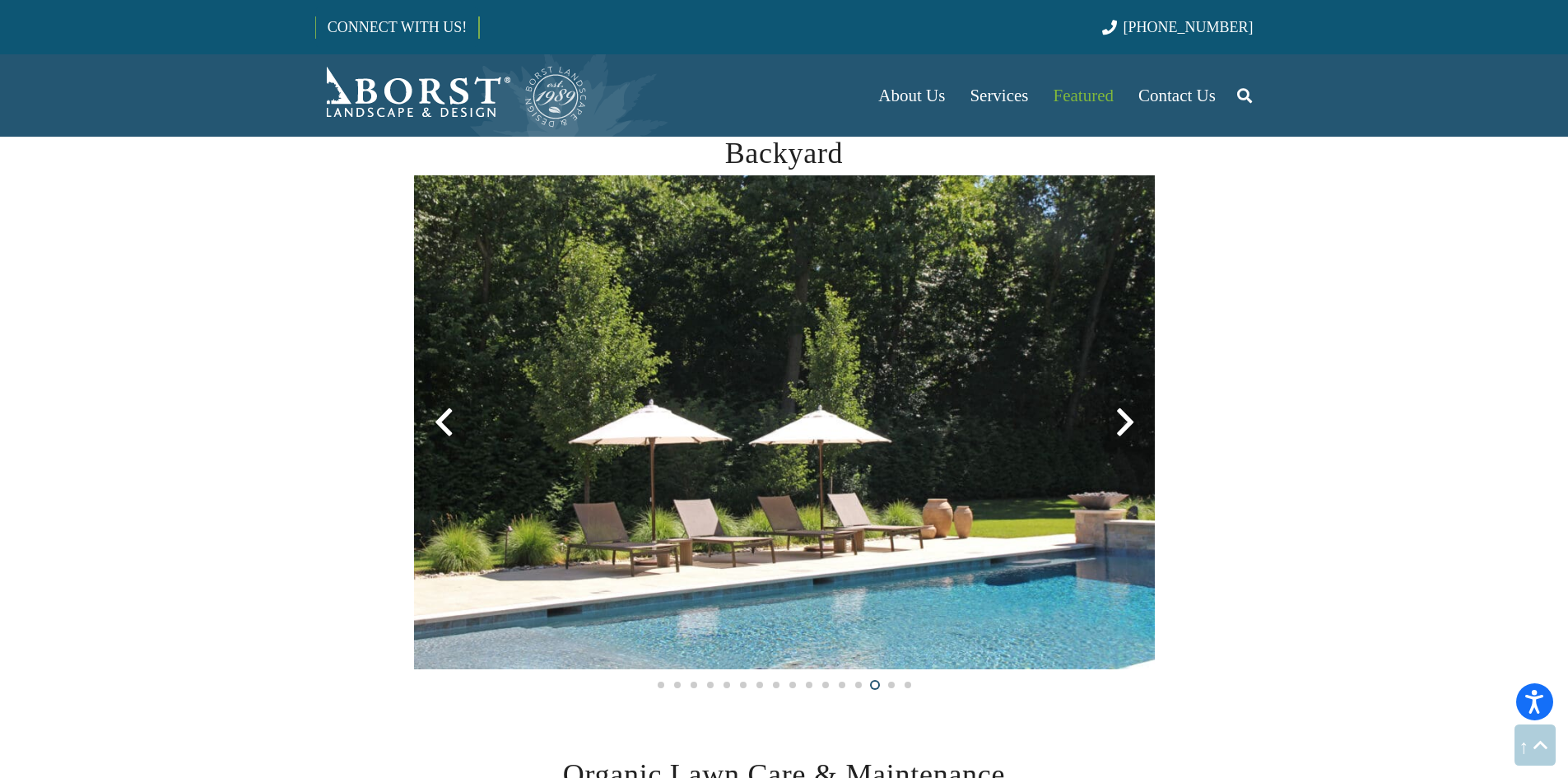
click at [1128, 422] on div at bounding box center [1125, 423] width 59 height 59
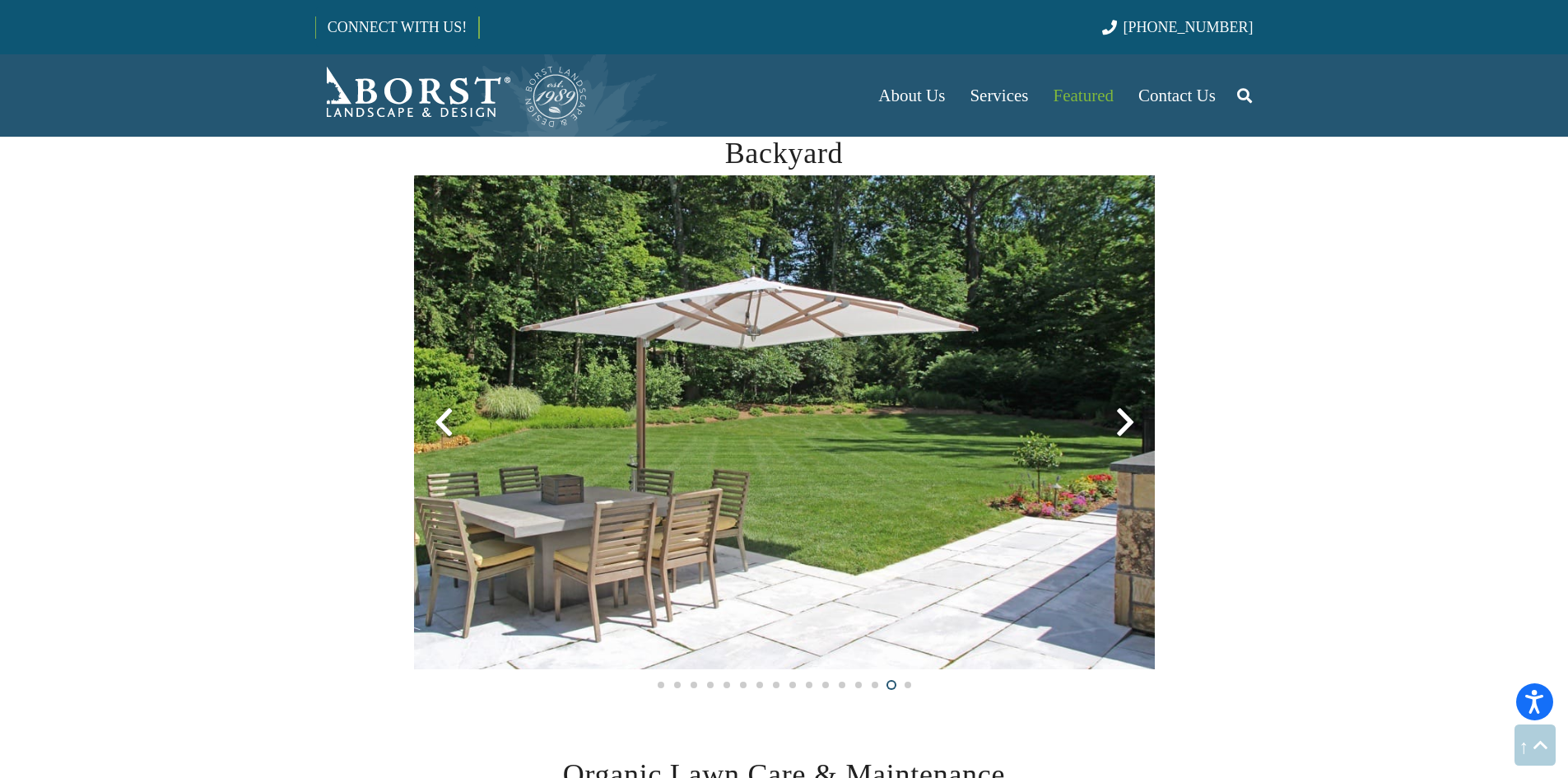
click at [1128, 422] on div at bounding box center [1125, 423] width 59 height 59
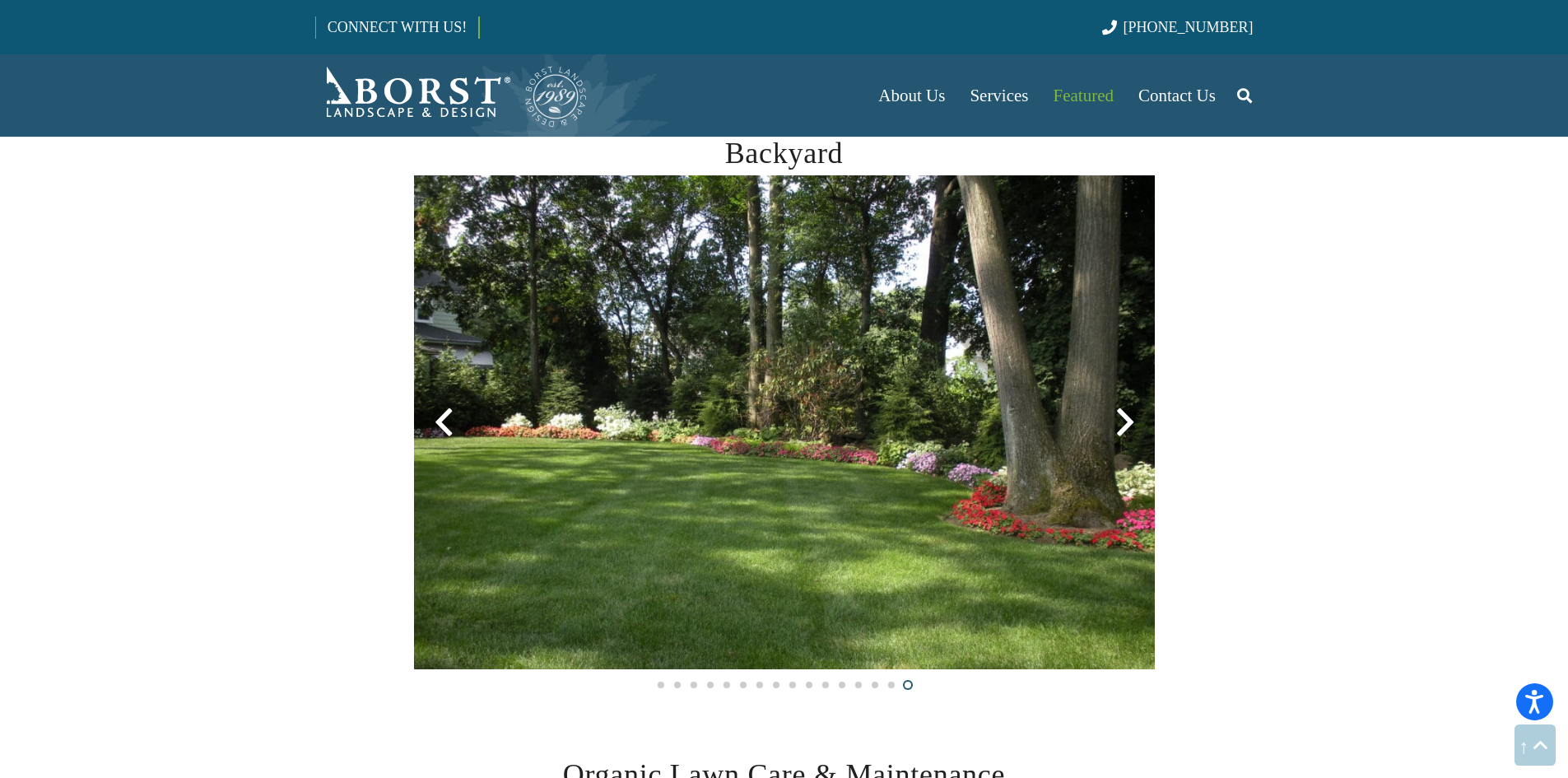
scroll to position [2634, 0]
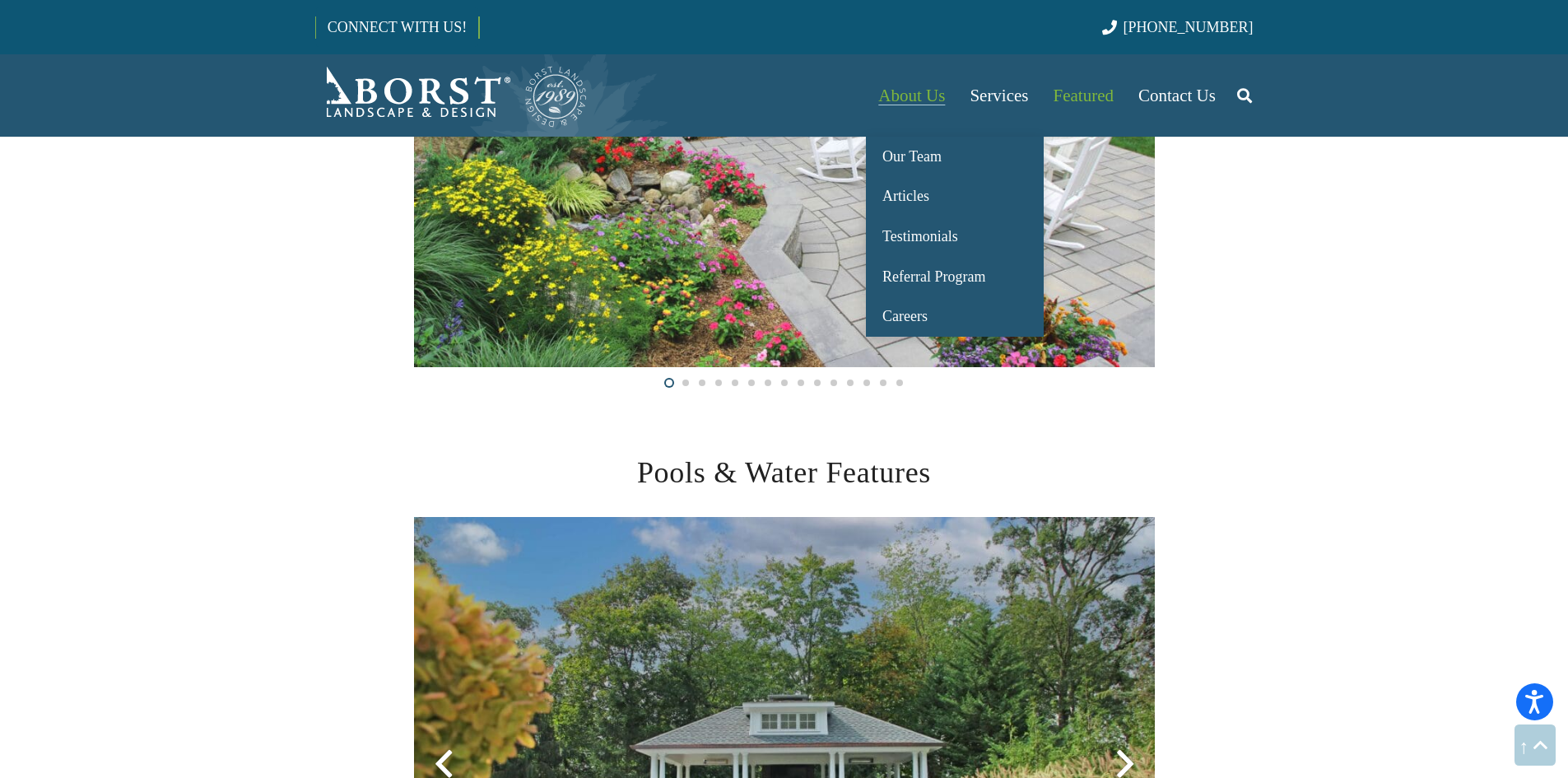
click at [928, 109] on link "About Us" at bounding box center [911, 95] width 91 height 82
